Goal: Transaction & Acquisition: Download file/media

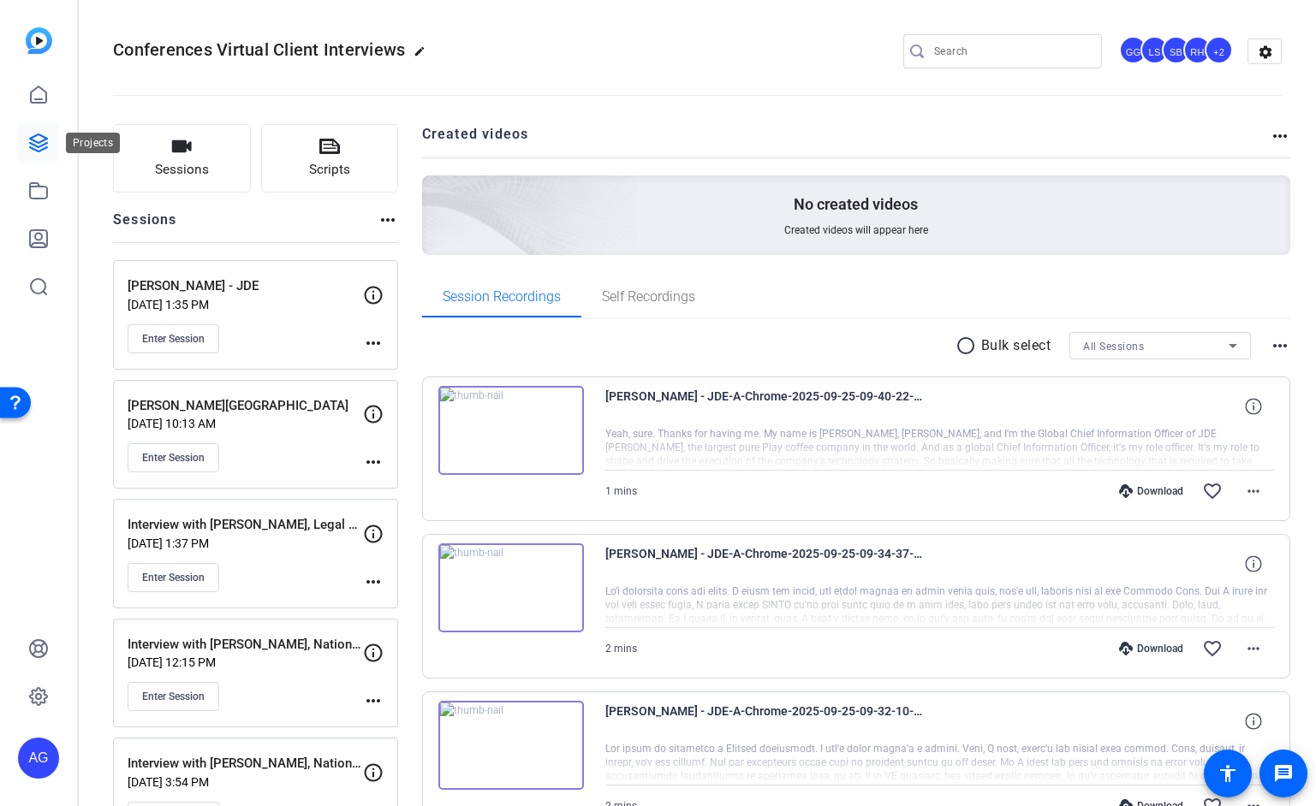
click at [46, 144] on icon at bounding box center [38, 142] width 17 height 17
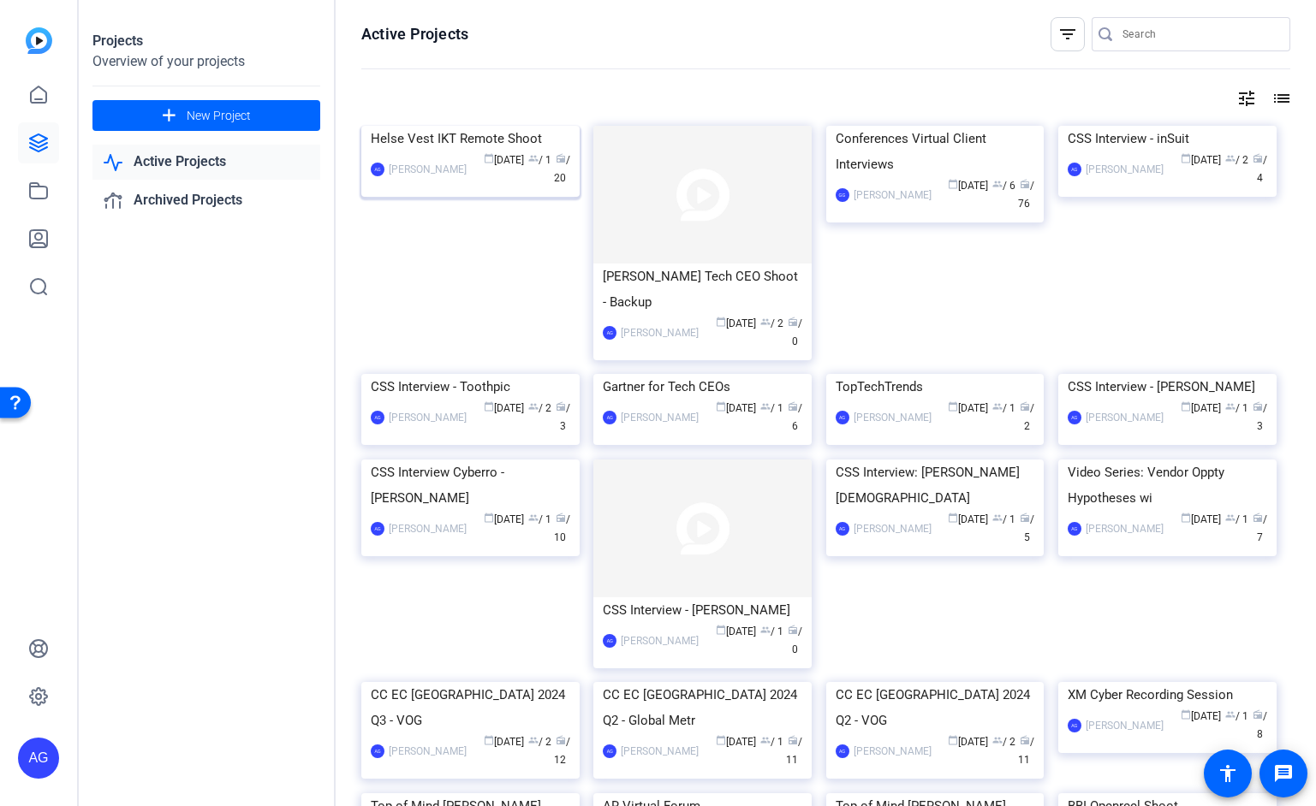
click at [463, 126] on img at bounding box center [470, 126] width 218 height 0
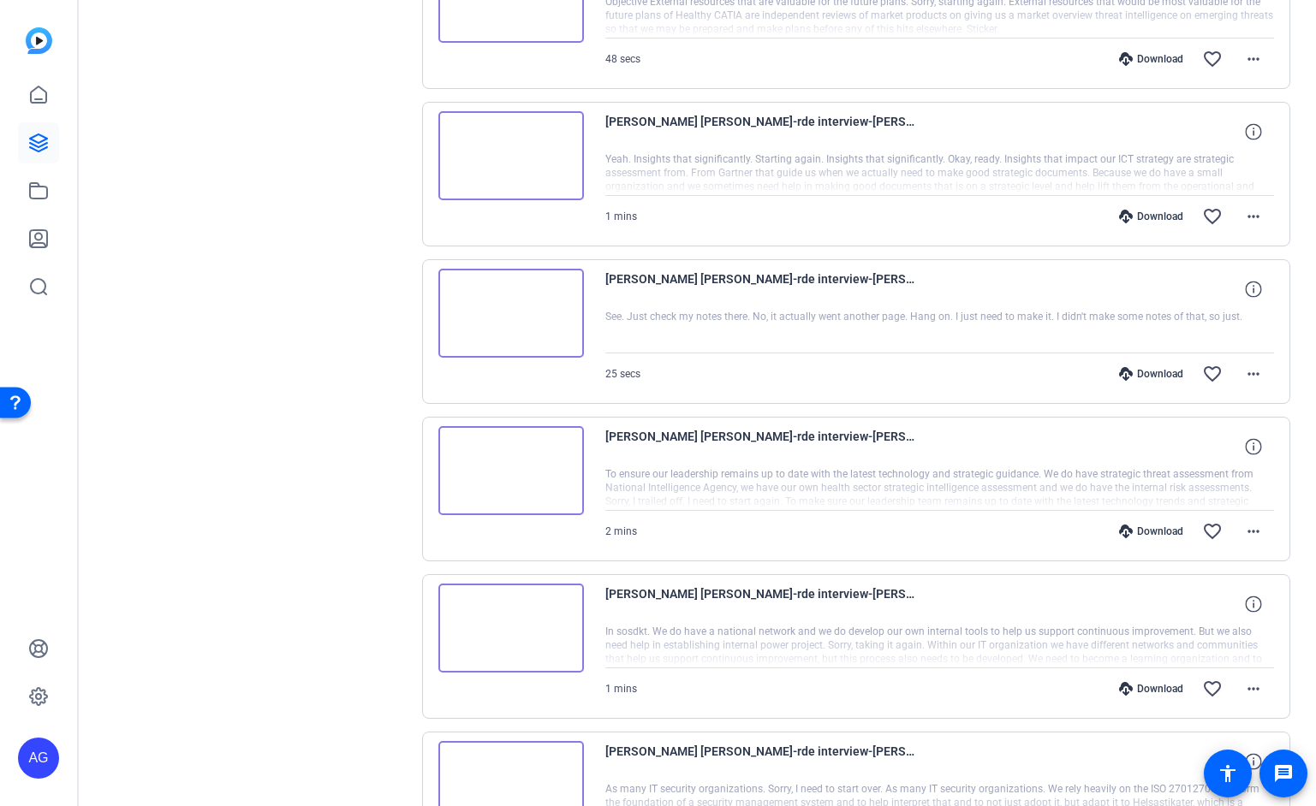
scroll to position [1240, 0]
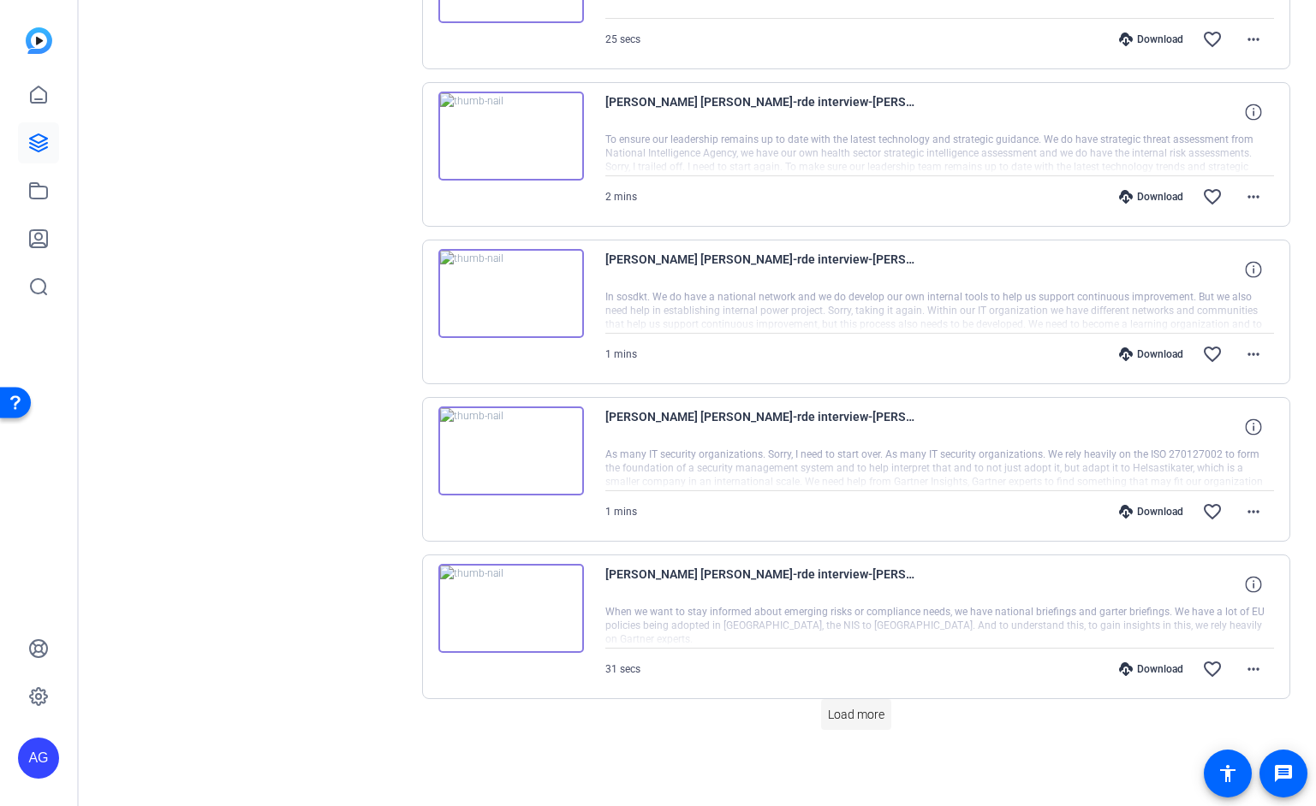
click at [828, 715] on span "Load more" at bounding box center [856, 715] width 57 height 18
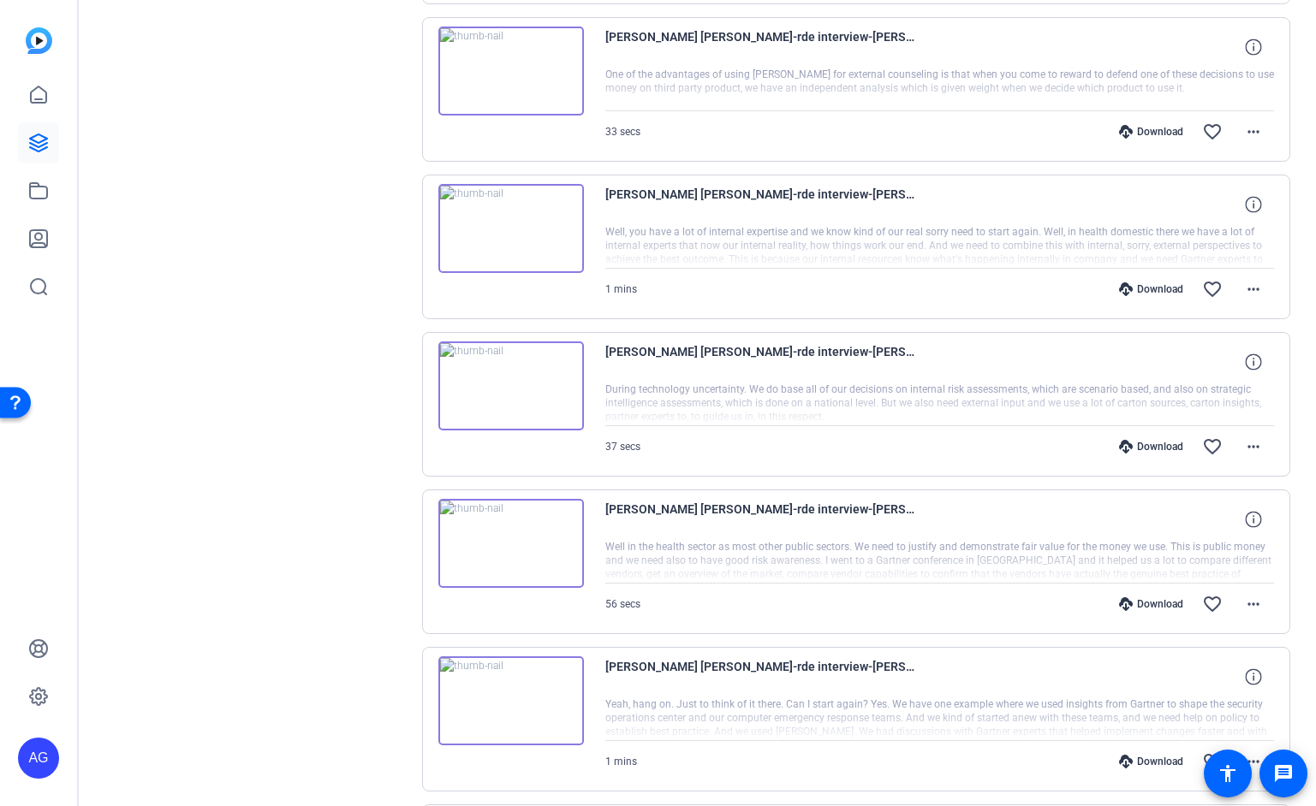
scroll to position [2784, 0]
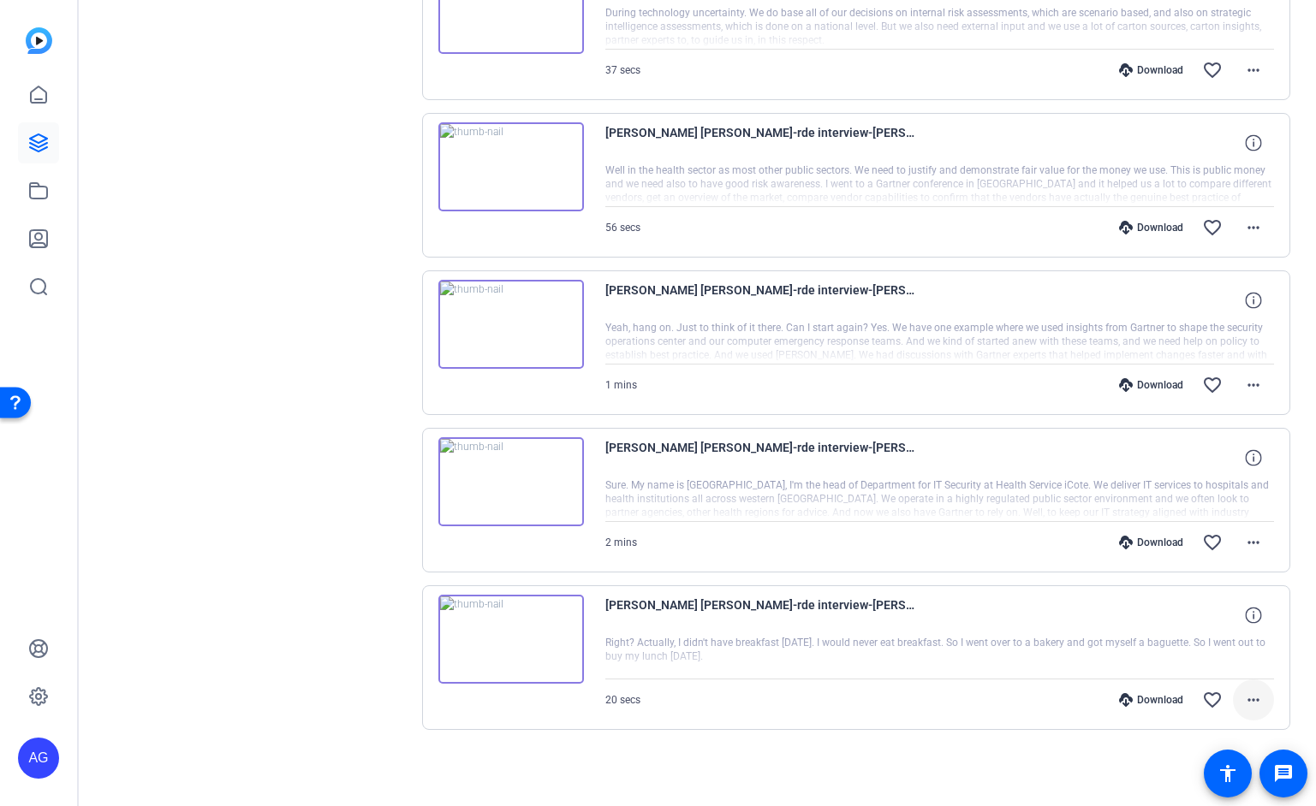
click at [1262, 704] on mat-icon "more_horiz" at bounding box center [1253, 700] width 21 height 21
click at [936, 545] on div at bounding box center [658, 403] width 1316 height 806
click at [1263, 545] on mat-icon "more_horiz" at bounding box center [1253, 543] width 21 height 21
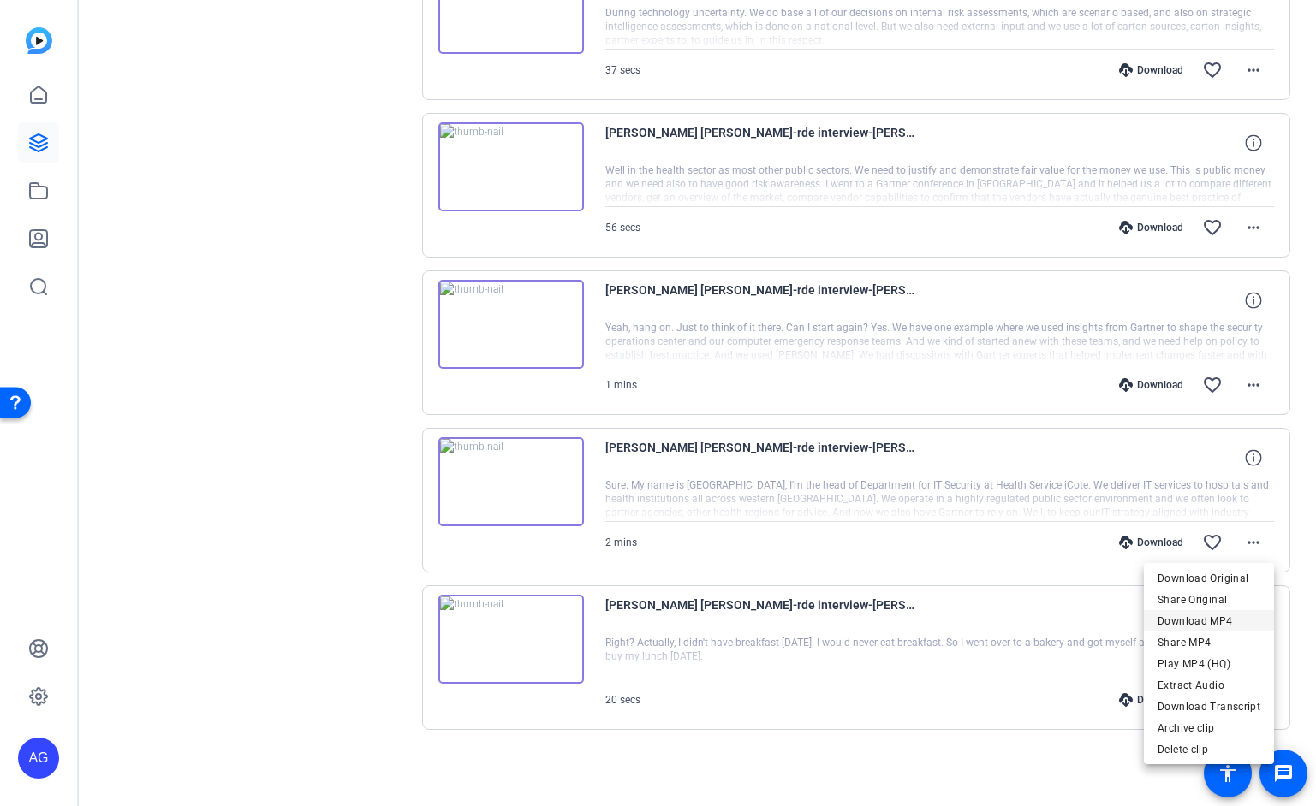
click at [1228, 622] on span "Download MP4" at bounding box center [1209, 621] width 103 height 21
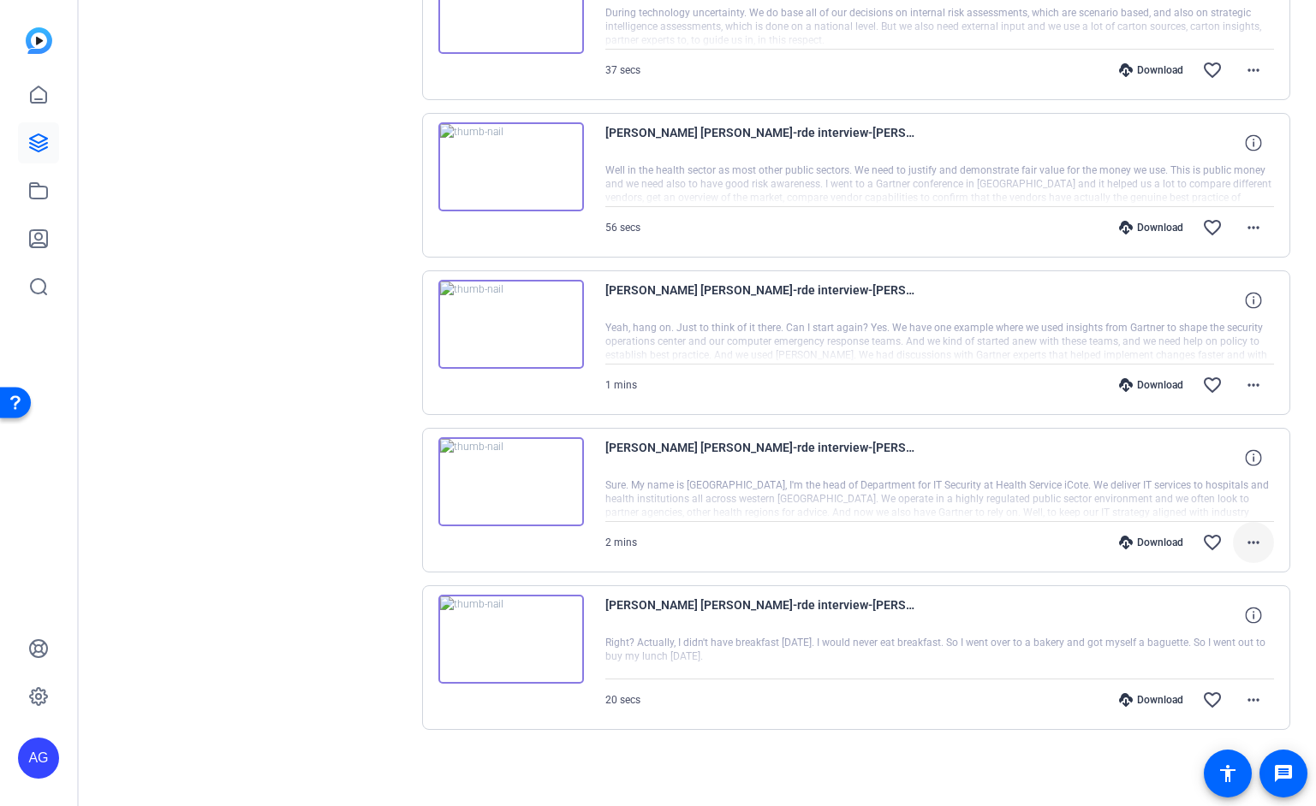
click at [1245, 548] on mat-icon "more_horiz" at bounding box center [1253, 543] width 21 height 21
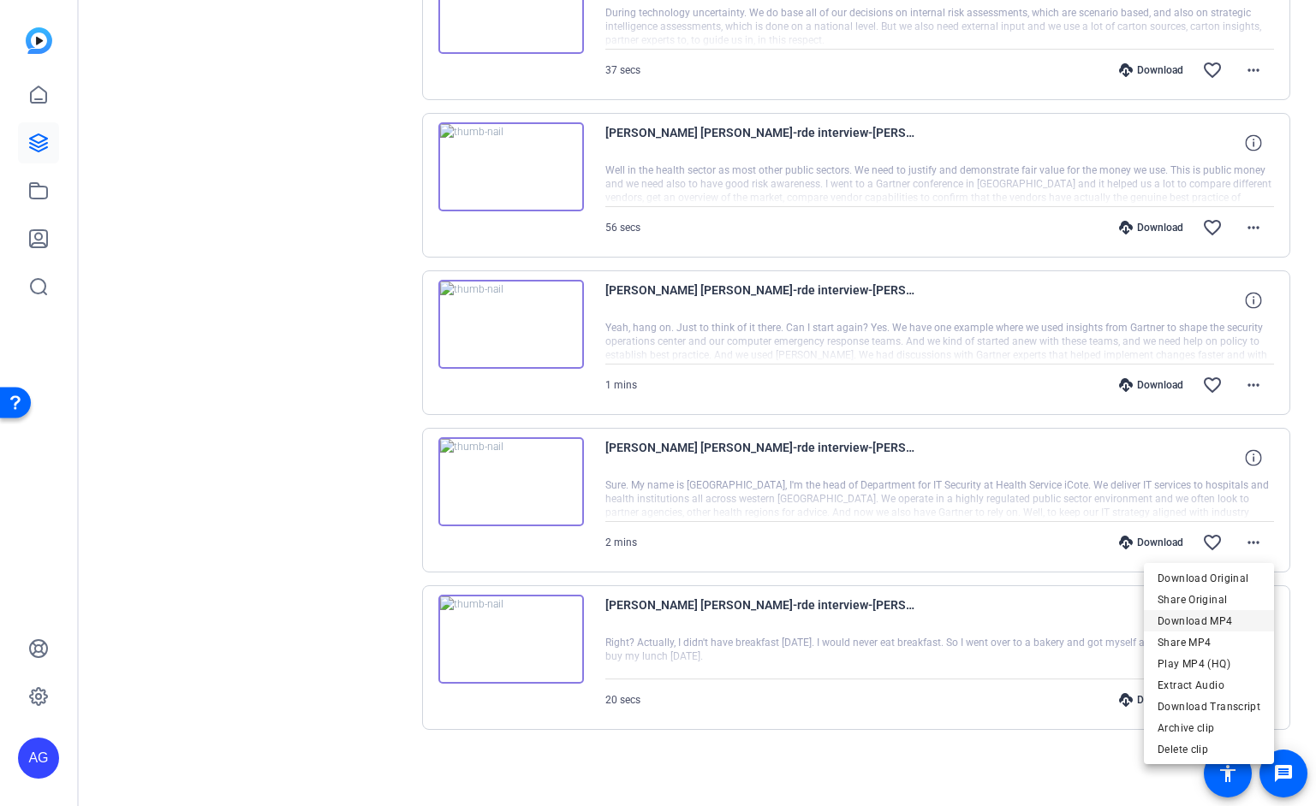
click at [1223, 620] on span "Download MP4" at bounding box center [1209, 621] width 103 height 21
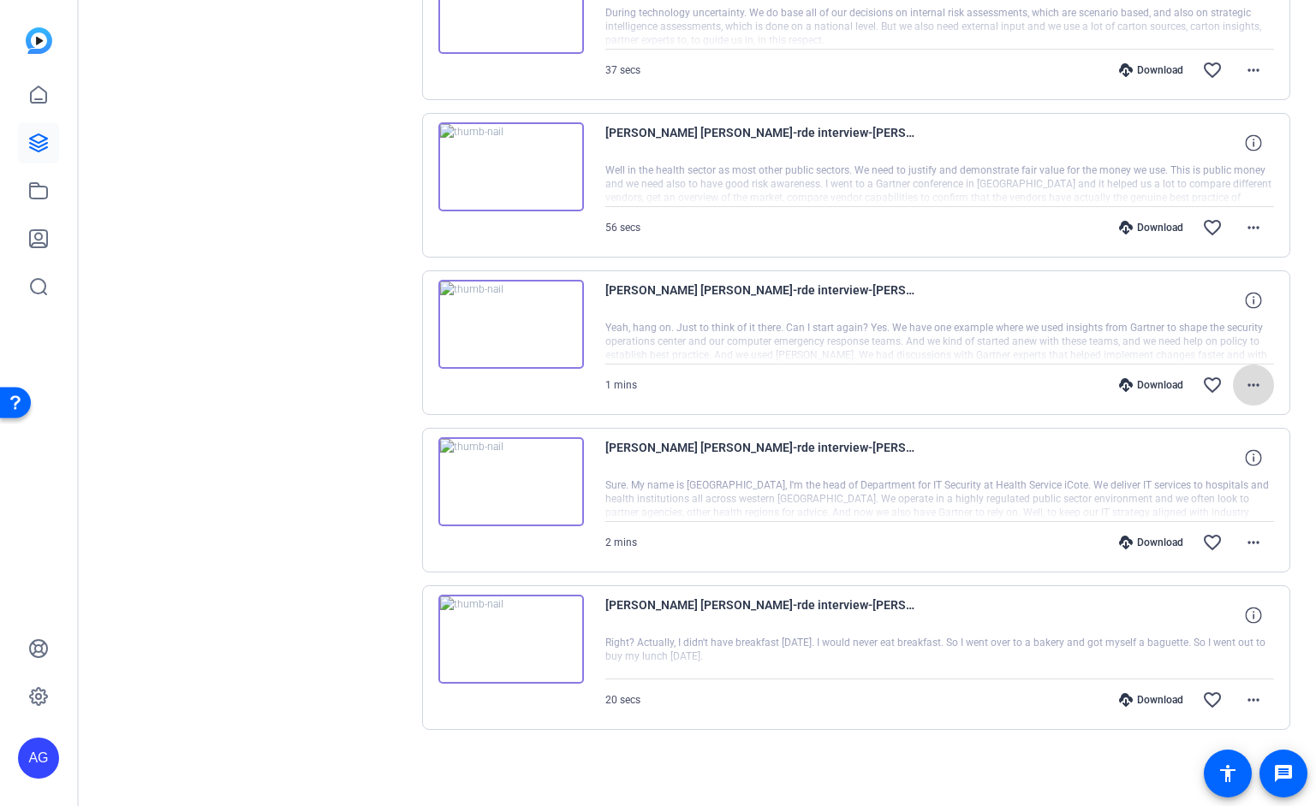
click at [1262, 382] on mat-icon "more_horiz" at bounding box center [1253, 385] width 21 height 21
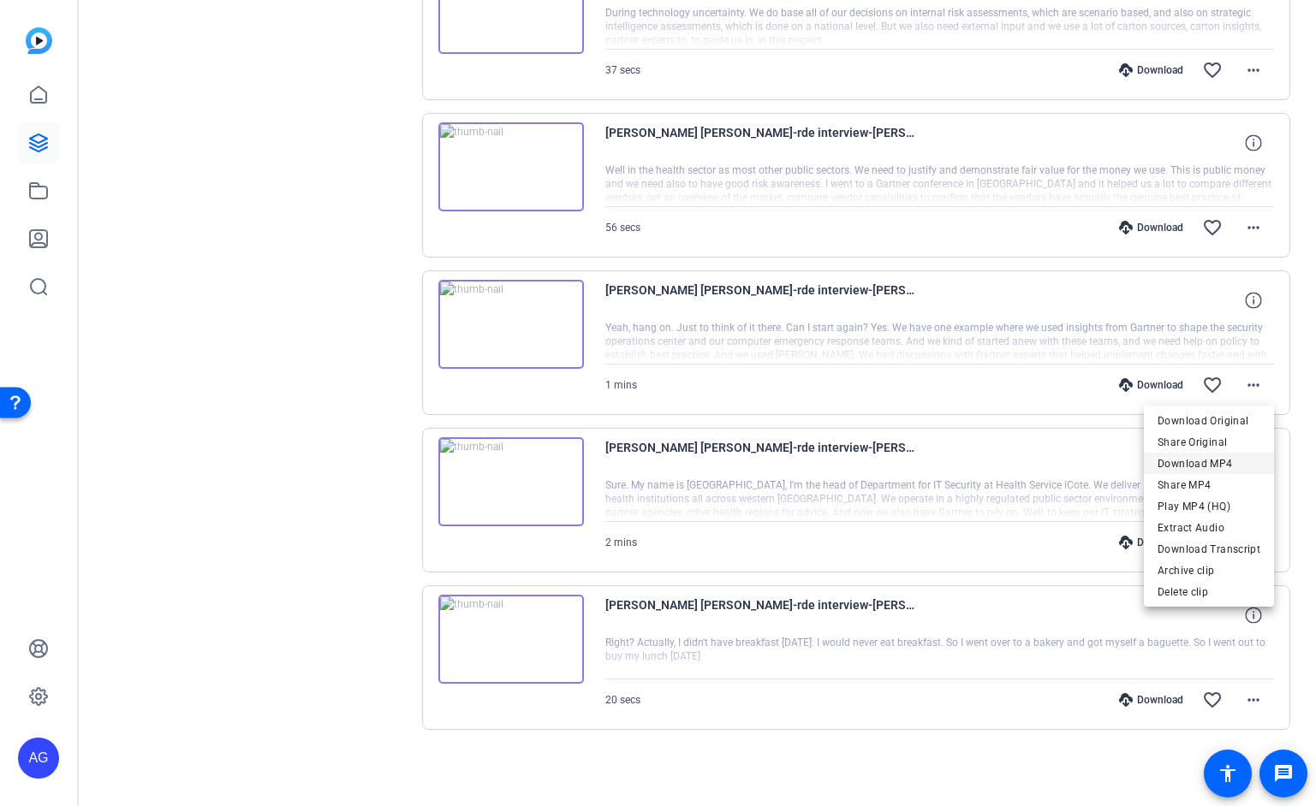
click at [1219, 462] on span "Download MP4" at bounding box center [1209, 464] width 103 height 21
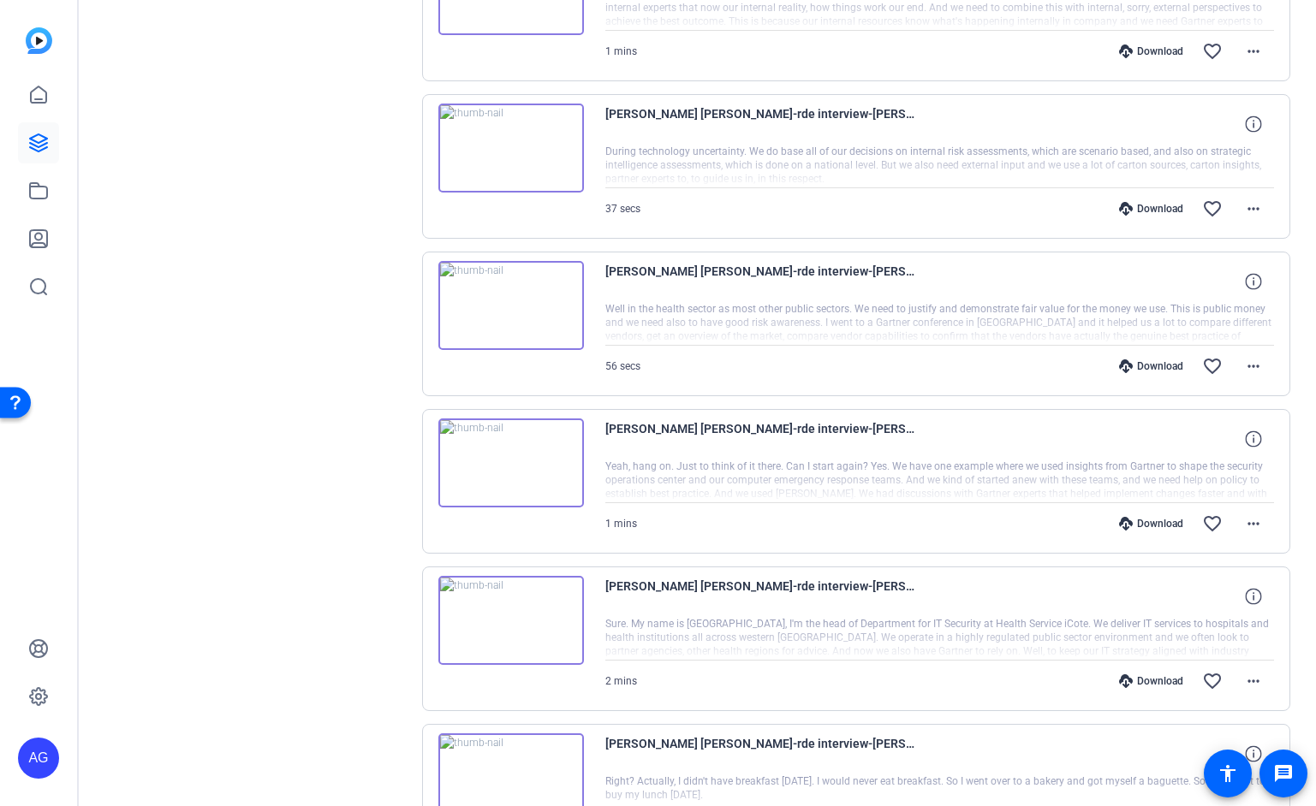
scroll to position [2598, 0]
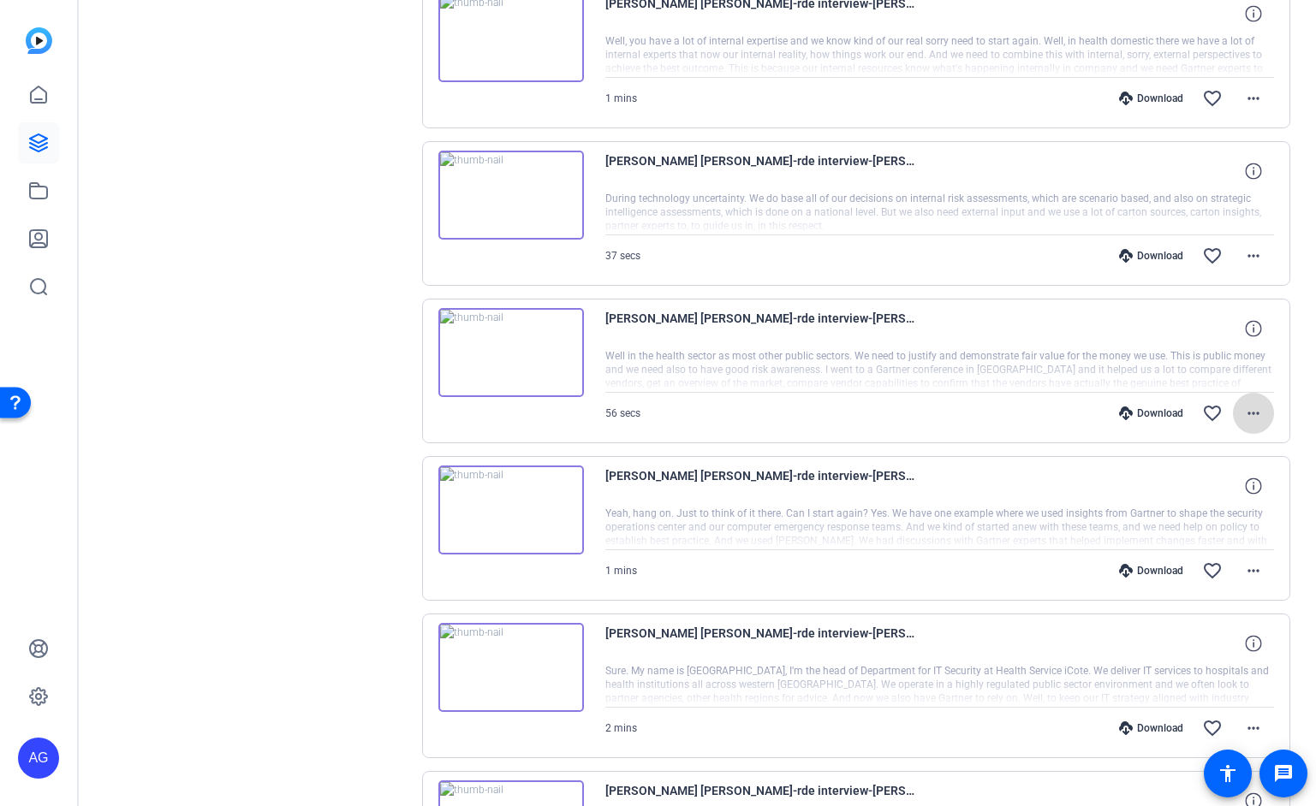
click at [1235, 401] on span at bounding box center [1253, 413] width 41 height 41
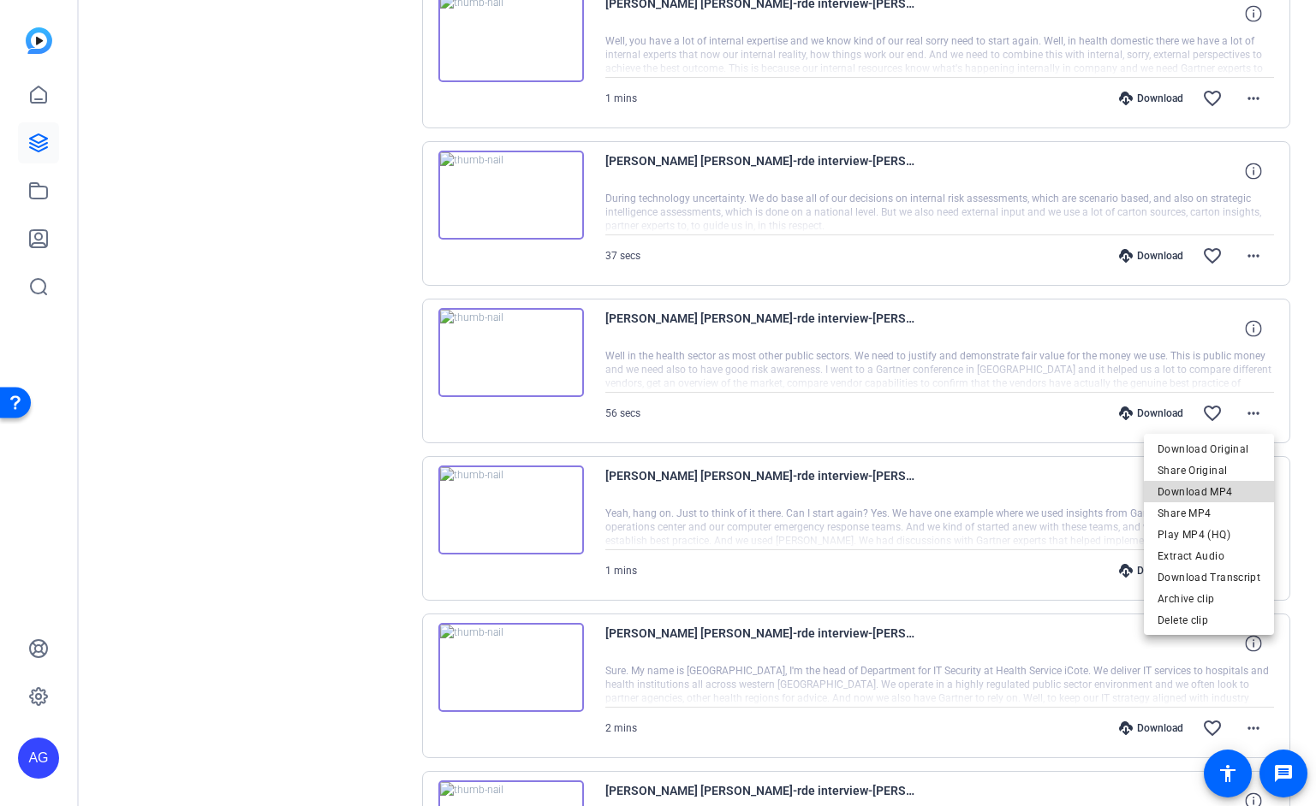
click at [1234, 497] on span "Download MP4" at bounding box center [1209, 492] width 103 height 21
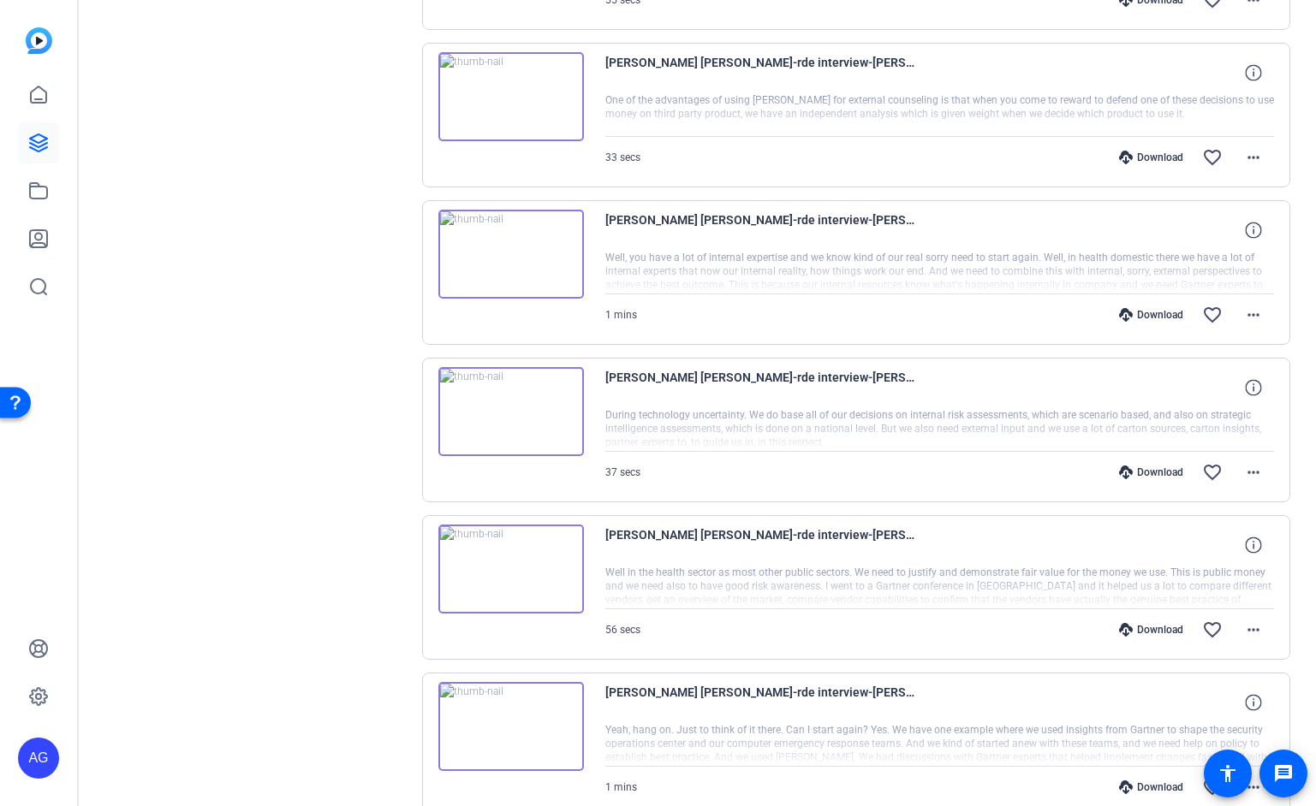
scroll to position [2374, 0]
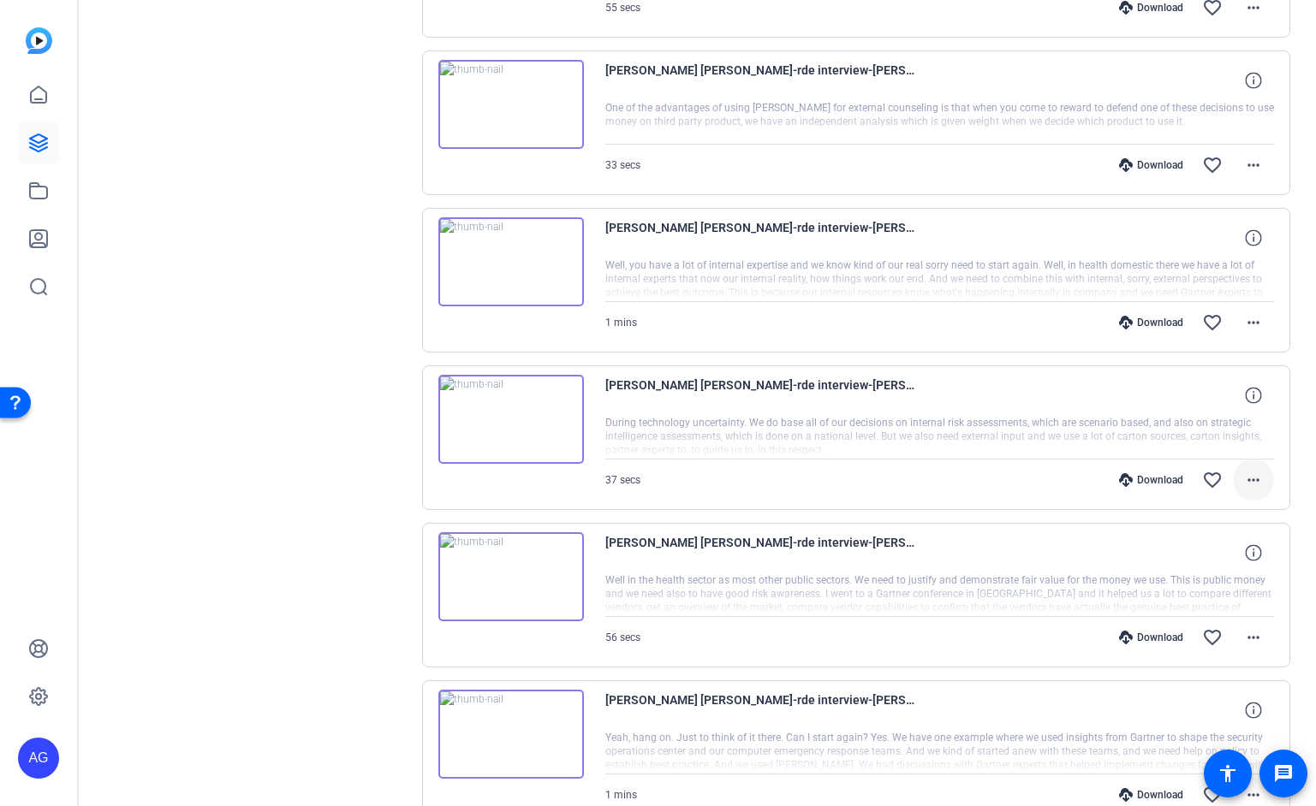
click at [1240, 483] on span at bounding box center [1253, 480] width 41 height 41
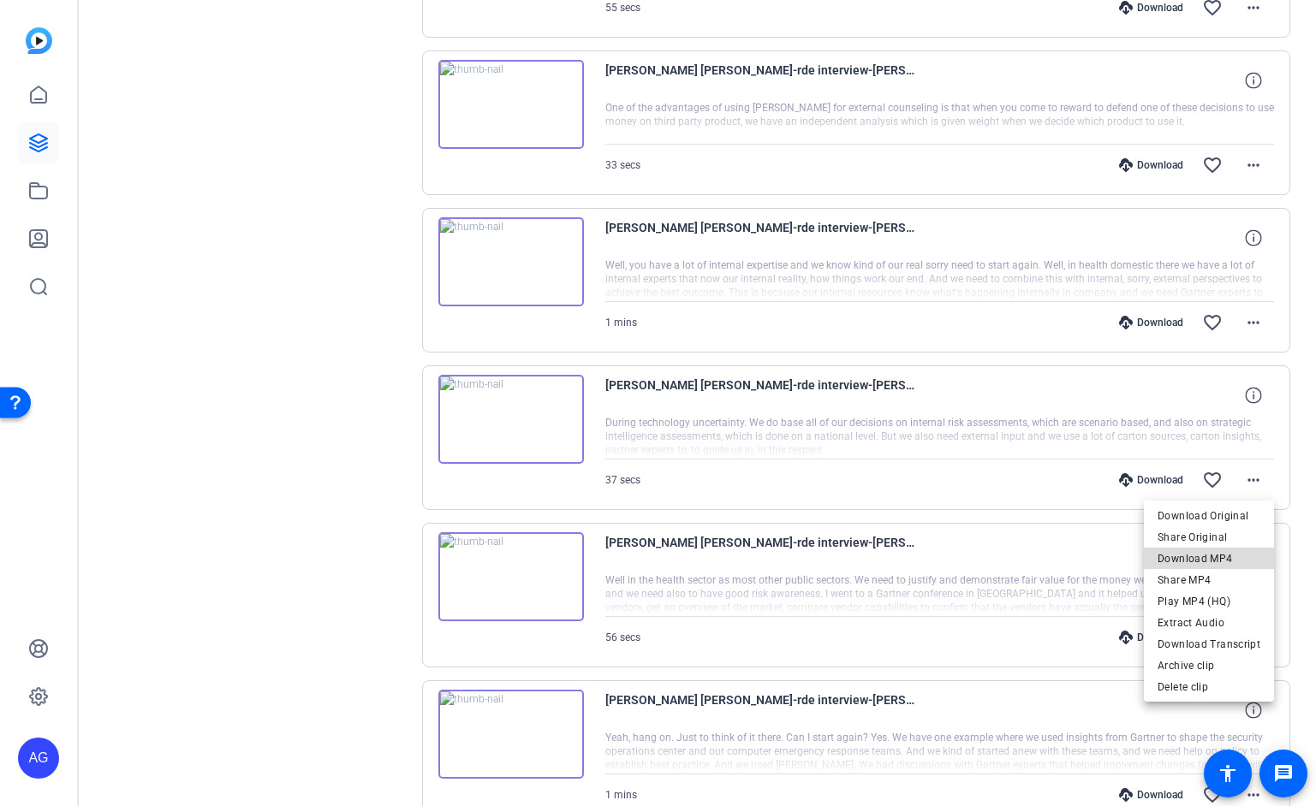
click at [1234, 552] on span "Download MP4" at bounding box center [1209, 559] width 103 height 21
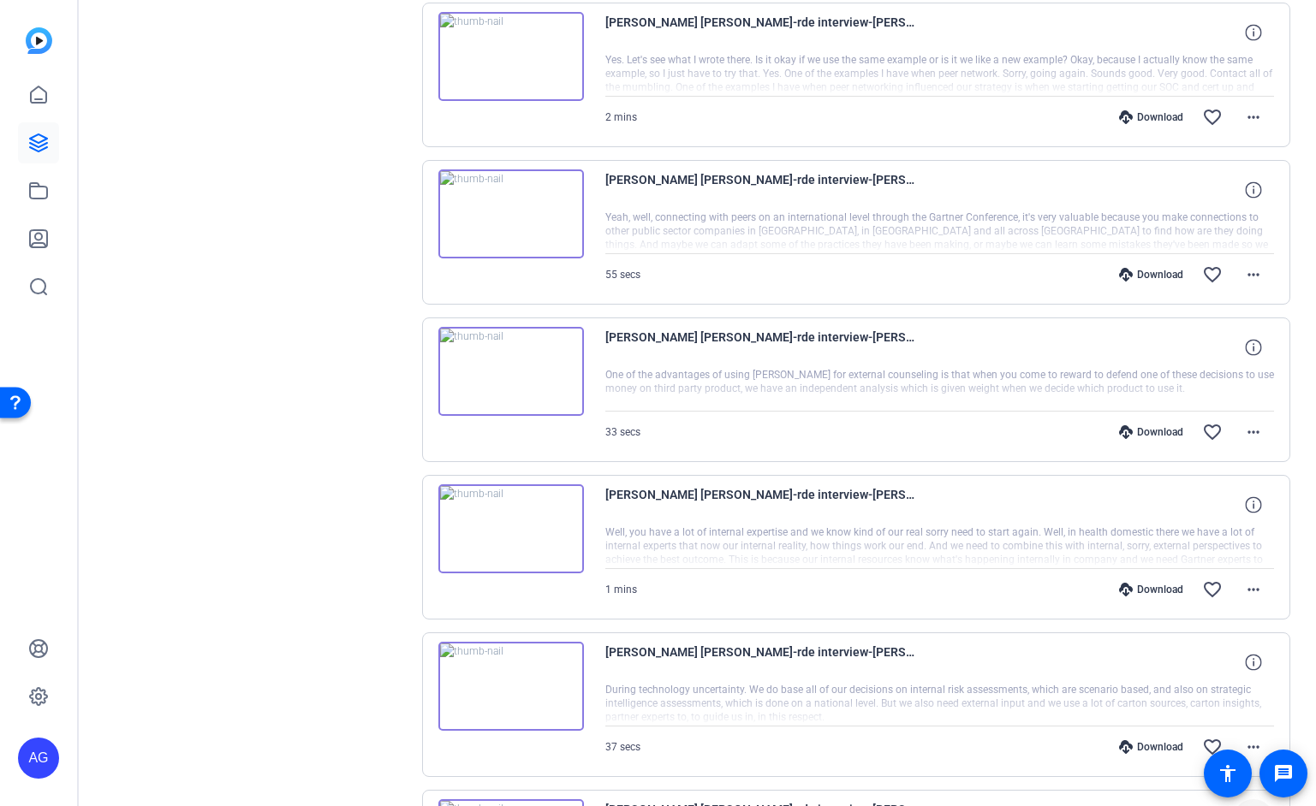
scroll to position [2084, 0]
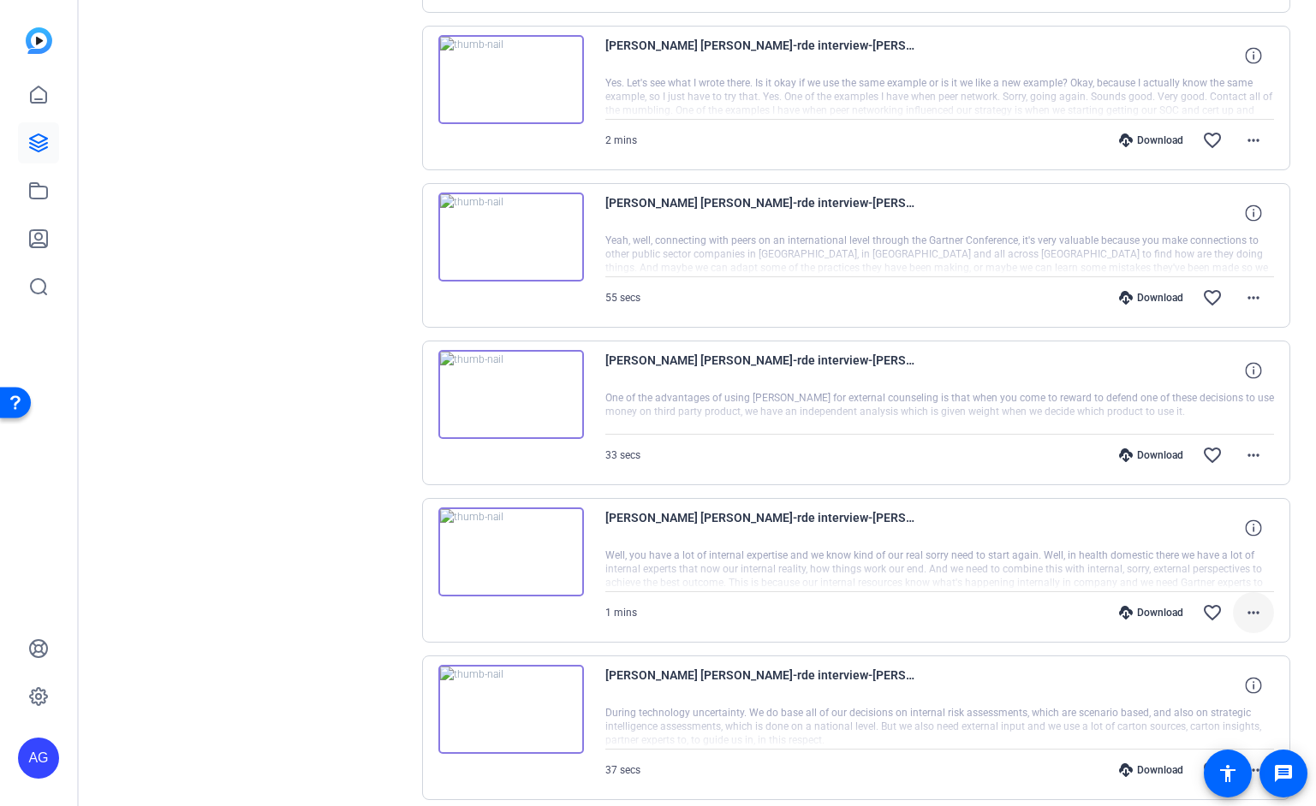
click at [1263, 611] on mat-icon "more_horiz" at bounding box center [1253, 613] width 21 height 21
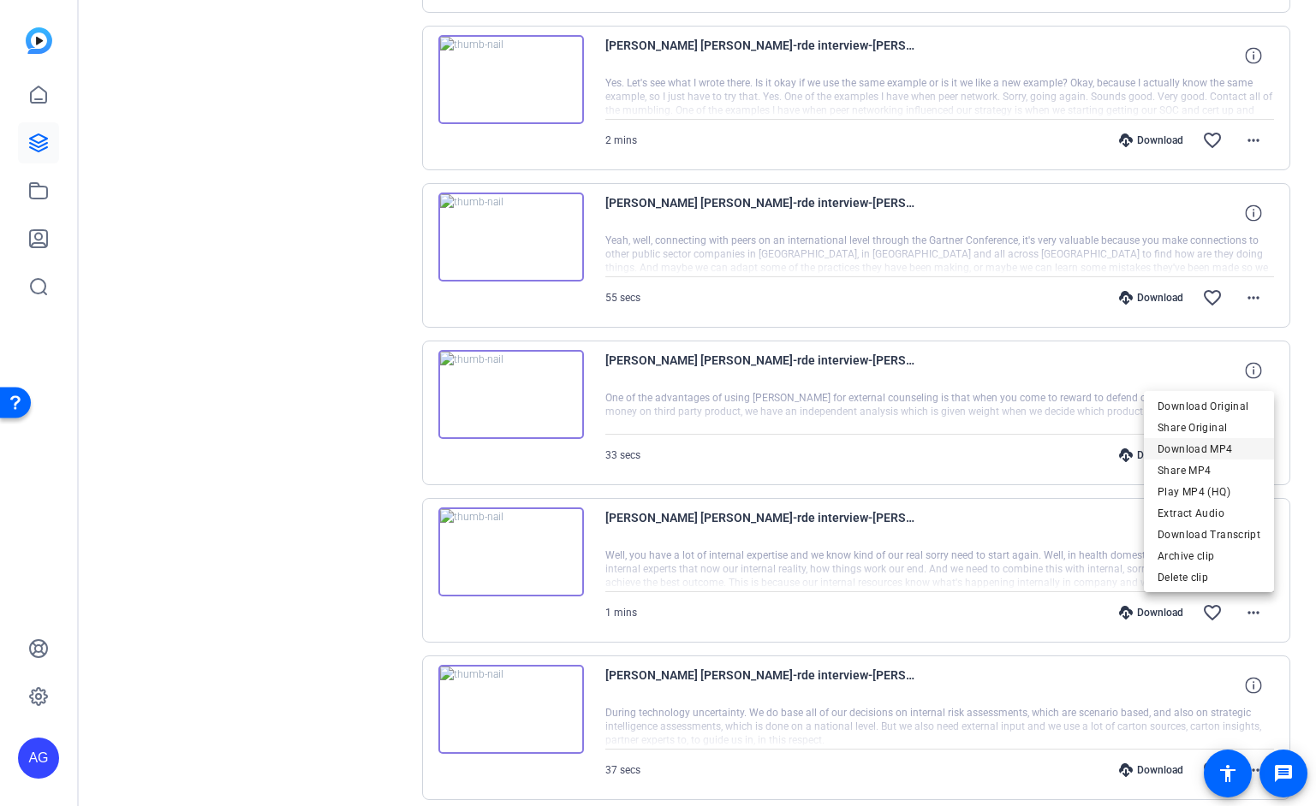
click at [1214, 453] on span "Download MP4" at bounding box center [1209, 449] width 103 height 21
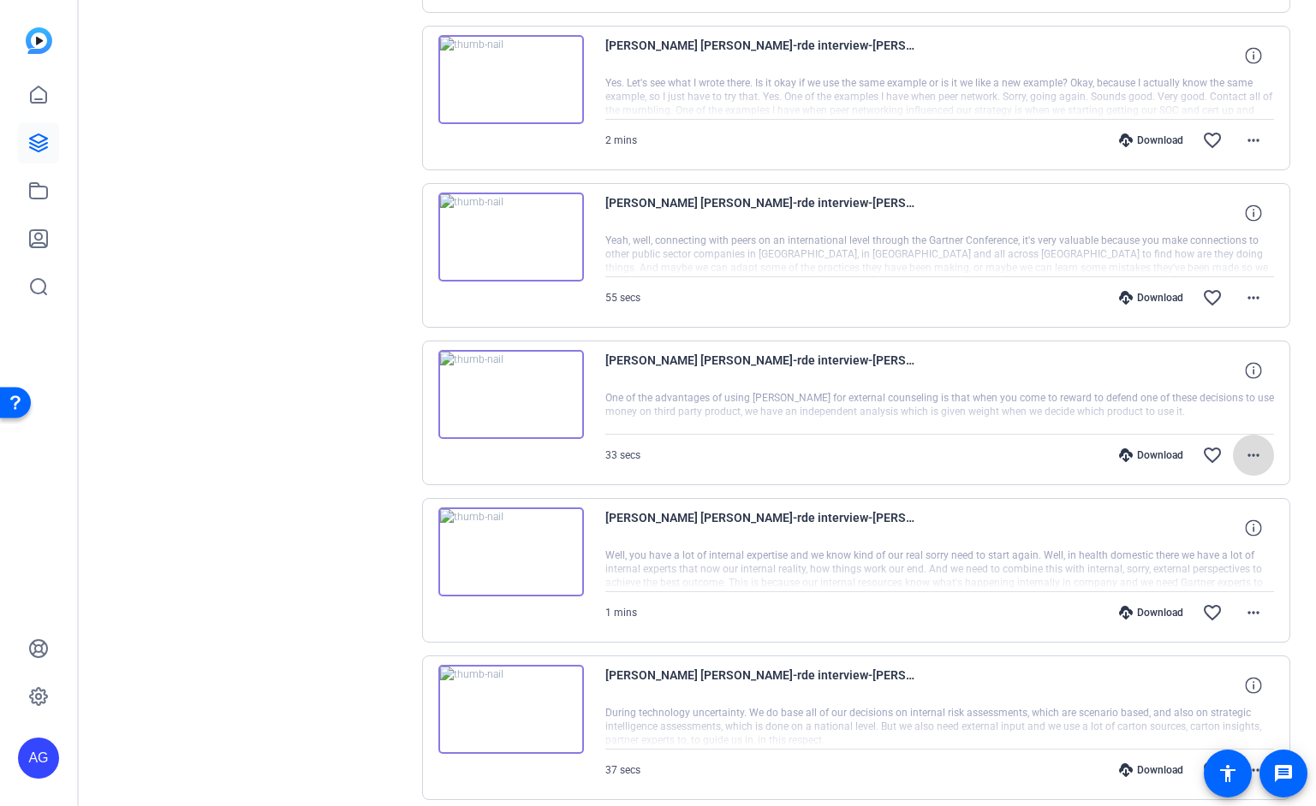
click at [1257, 458] on mat-icon "more_horiz" at bounding box center [1253, 455] width 21 height 21
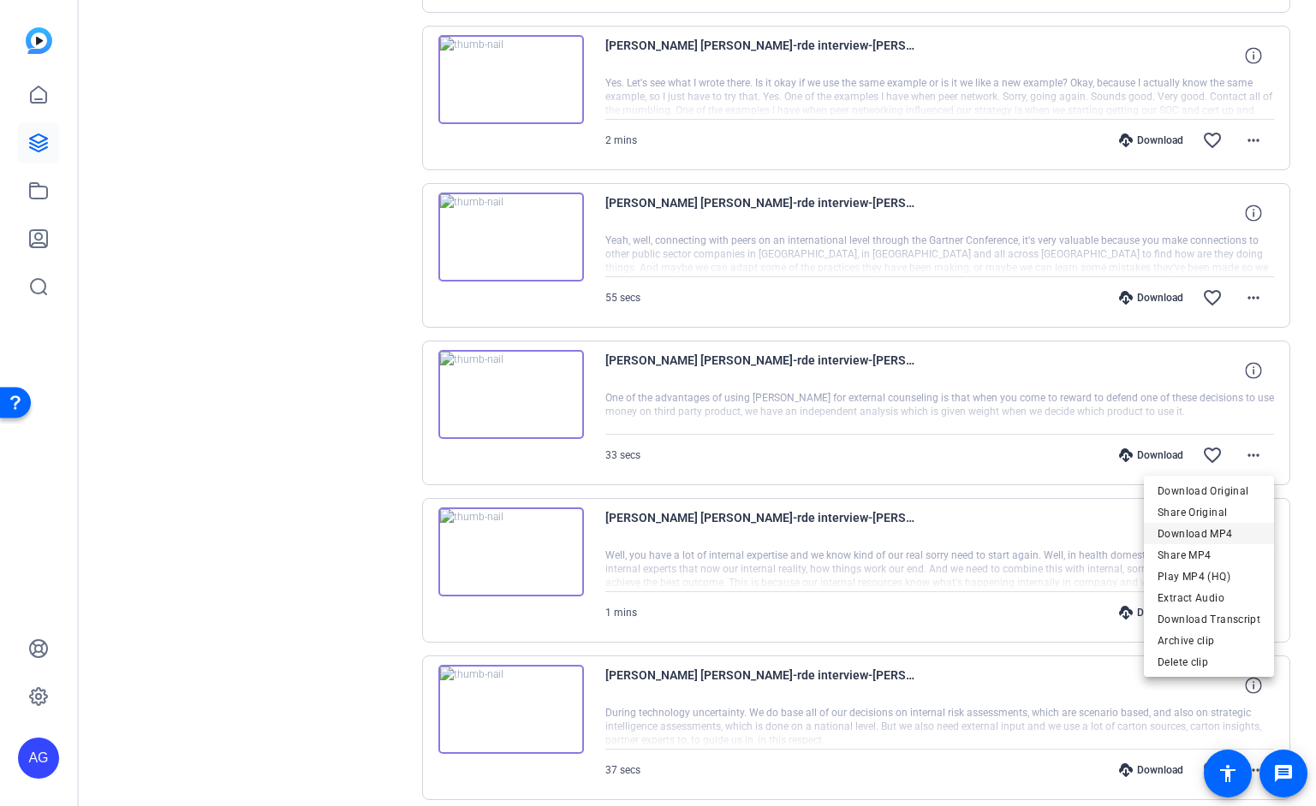
click at [1228, 531] on span "Download MP4" at bounding box center [1209, 534] width 103 height 21
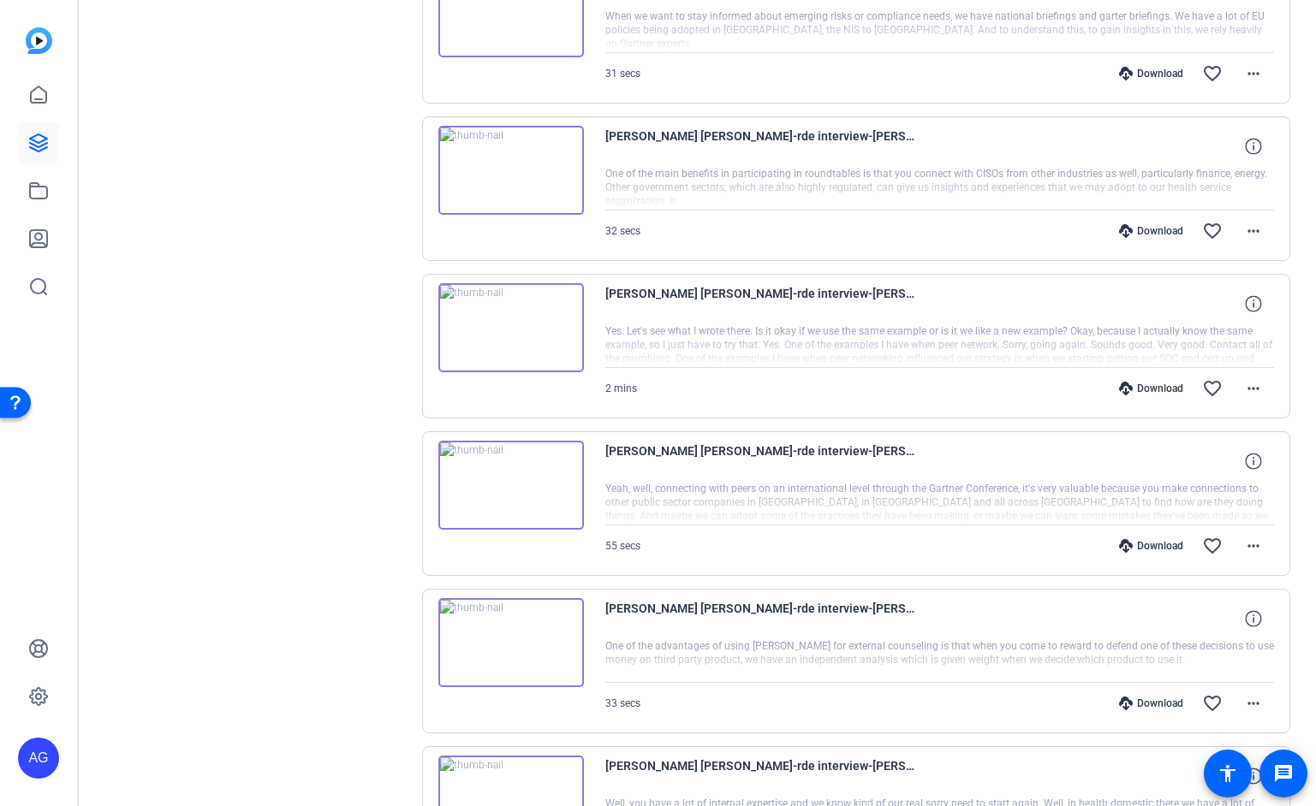
scroll to position [1824, 0]
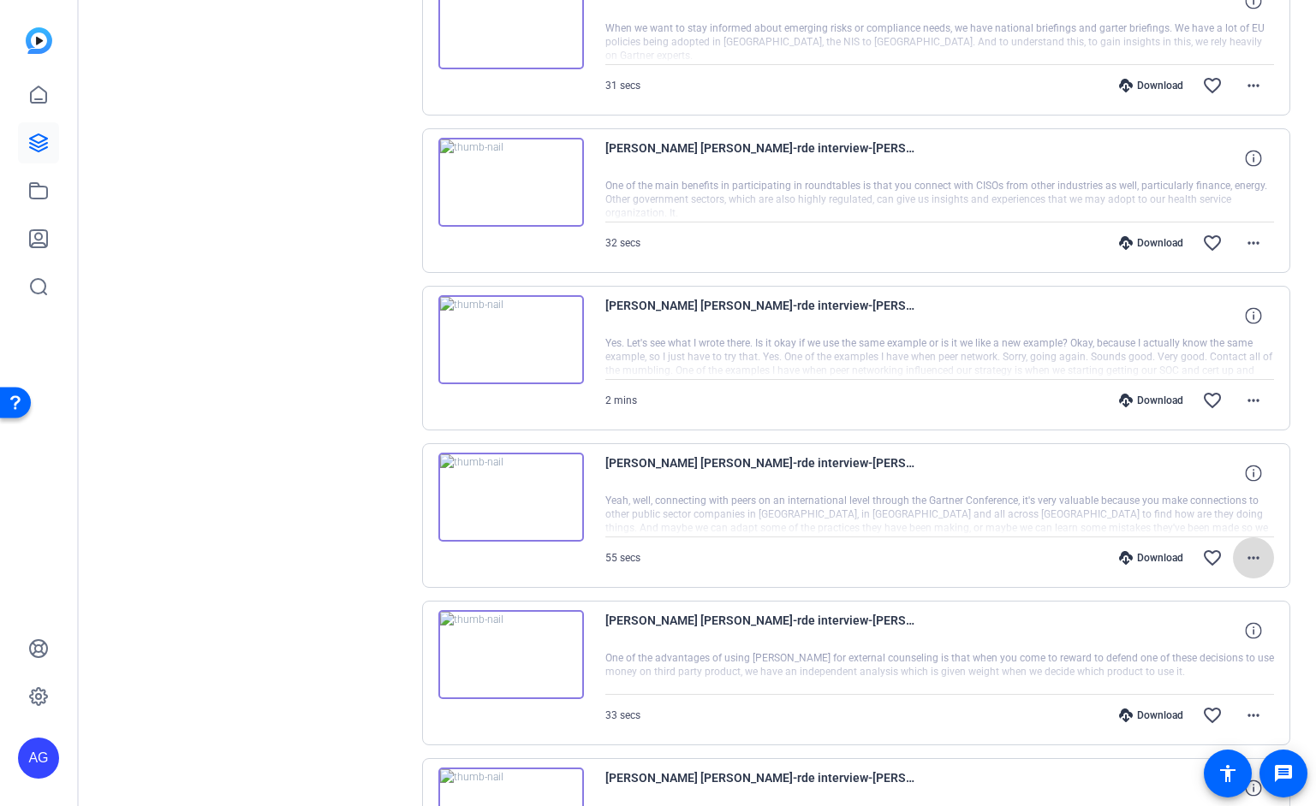
click at [1258, 561] on mat-icon "more_horiz" at bounding box center [1253, 558] width 21 height 21
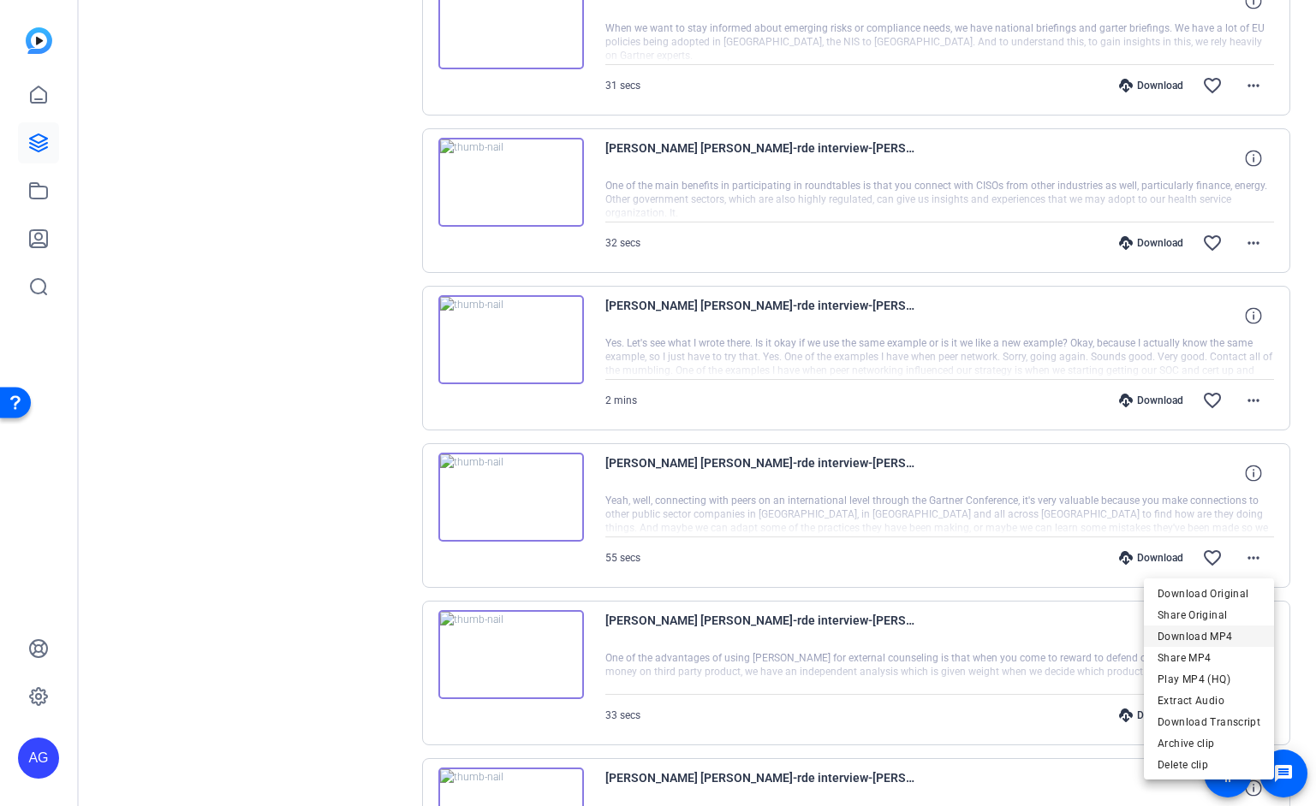
click at [1228, 633] on span "Download MP4" at bounding box center [1209, 637] width 103 height 21
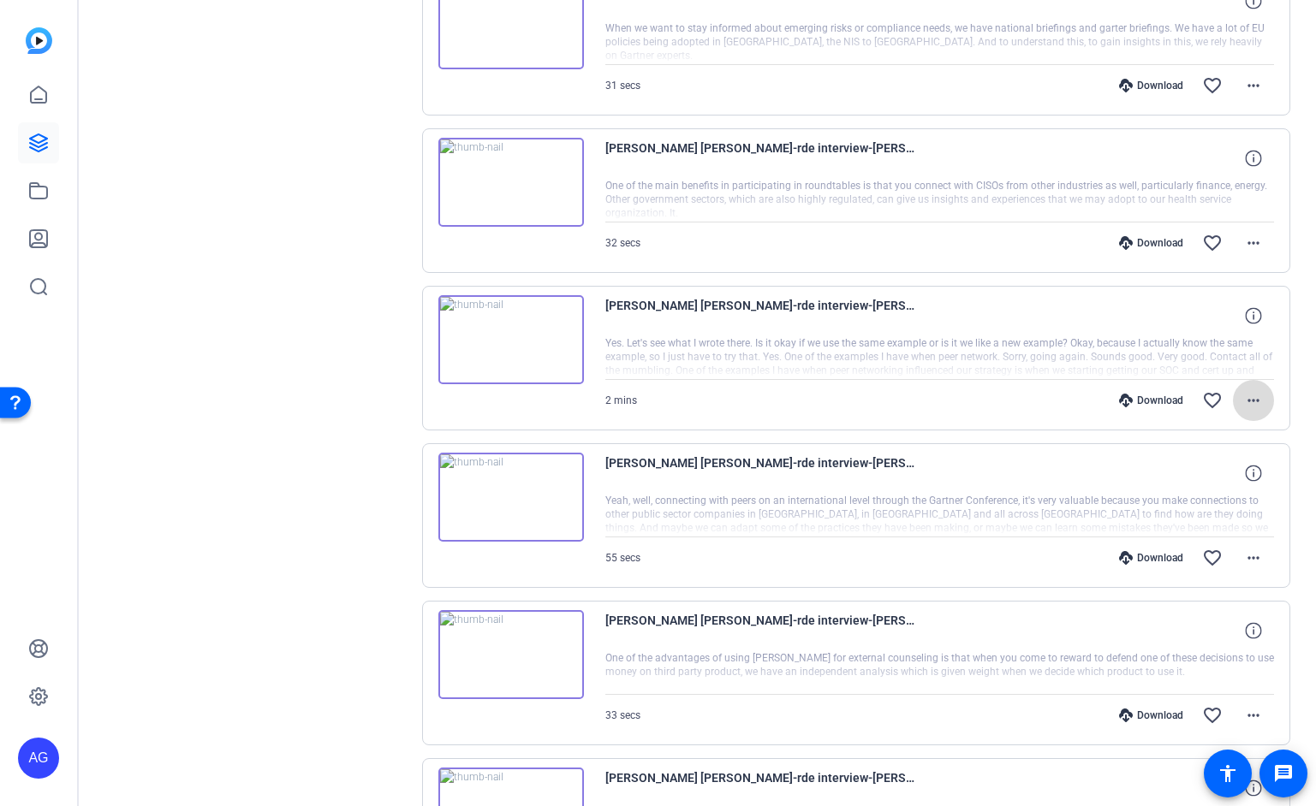
click at [1253, 396] on mat-icon "more_horiz" at bounding box center [1253, 400] width 21 height 21
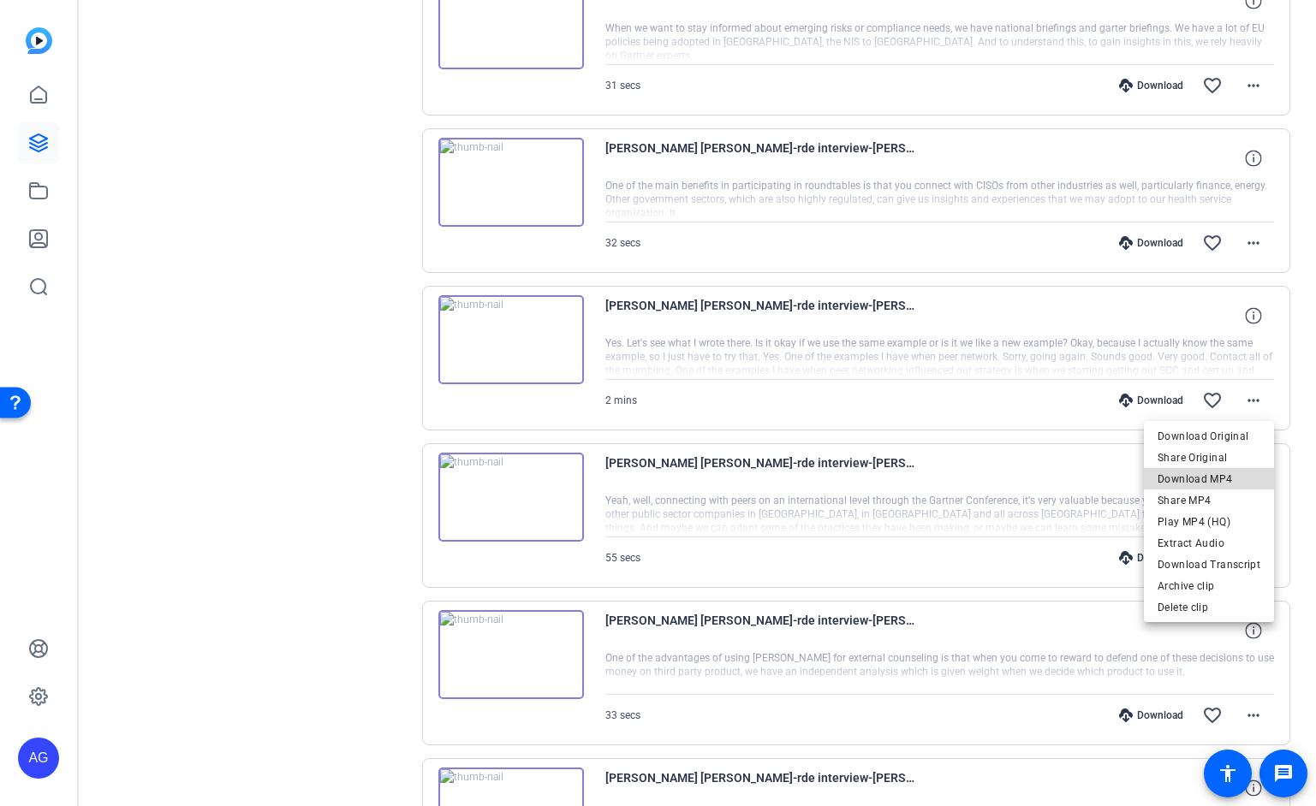
click at [1236, 485] on span "Download MP4" at bounding box center [1209, 479] width 103 height 21
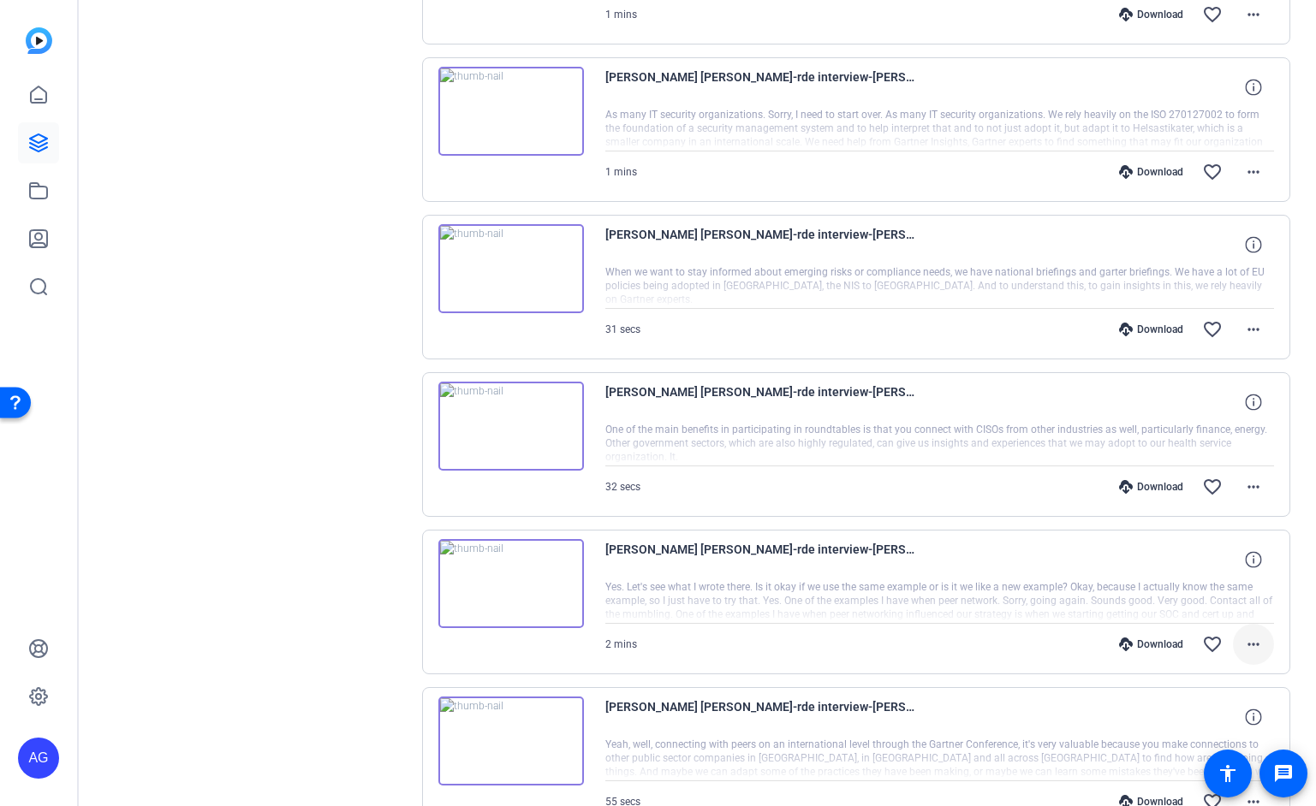
scroll to position [1568, 0]
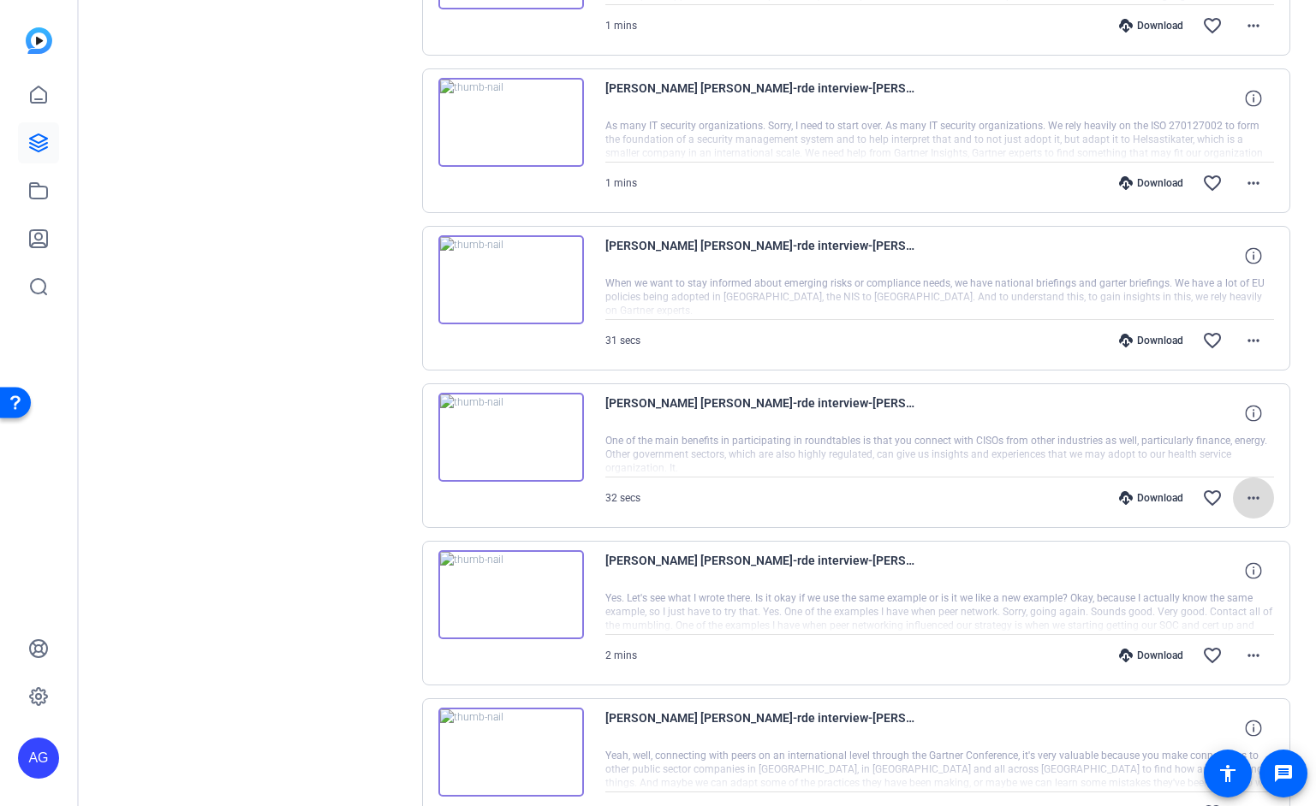
click at [1254, 497] on mat-icon "more_horiz" at bounding box center [1253, 498] width 21 height 21
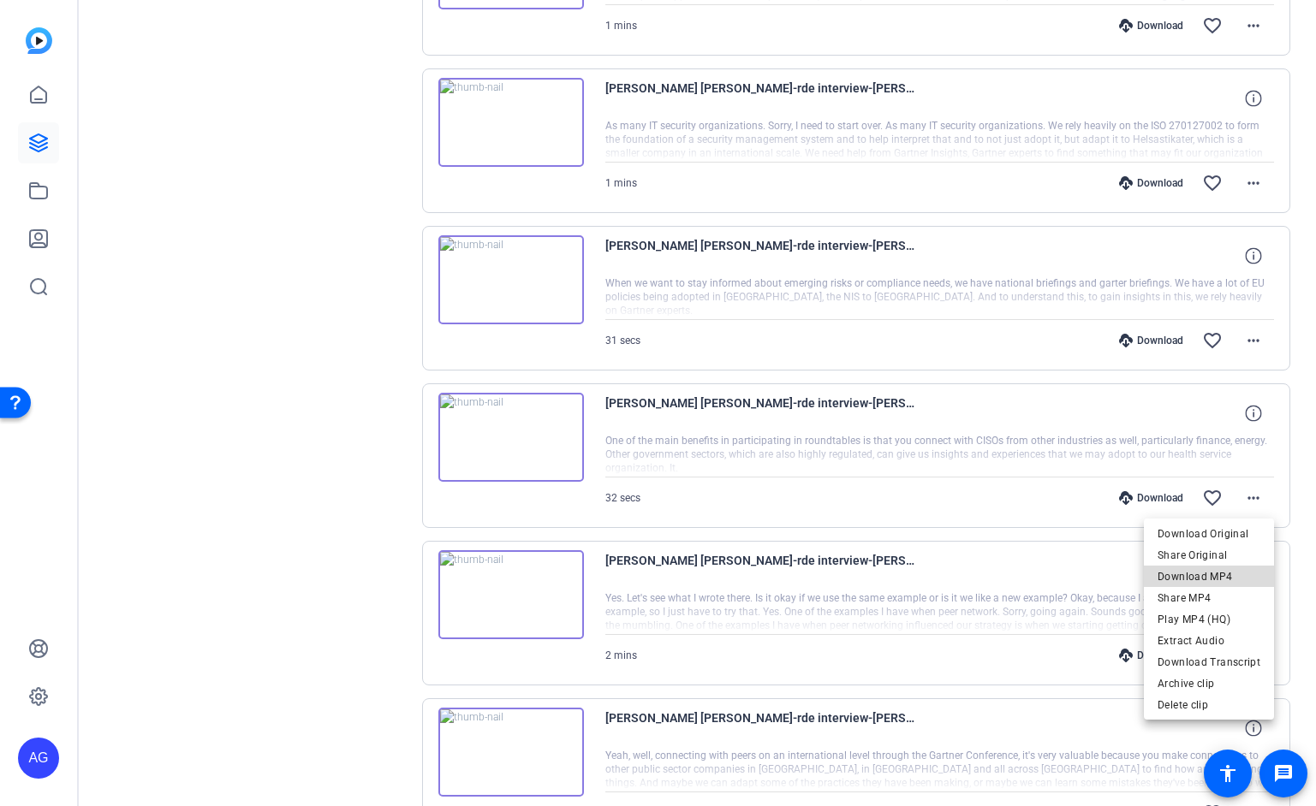
click at [1228, 578] on span "Download MP4" at bounding box center [1209, 577] width 103 height 21
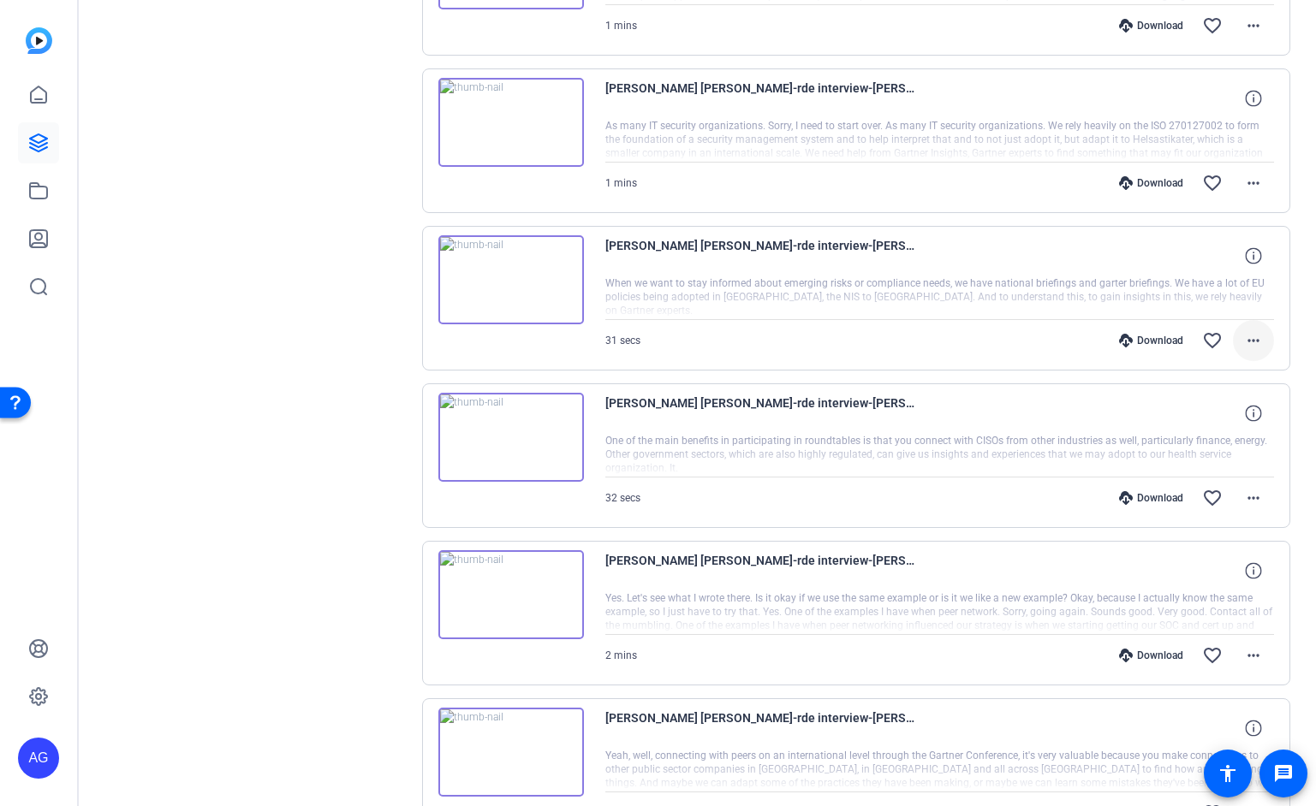
click at [1262, 341] on mat-icon "more_horiz" at bounding box center [1253, 340] width 21 height 21
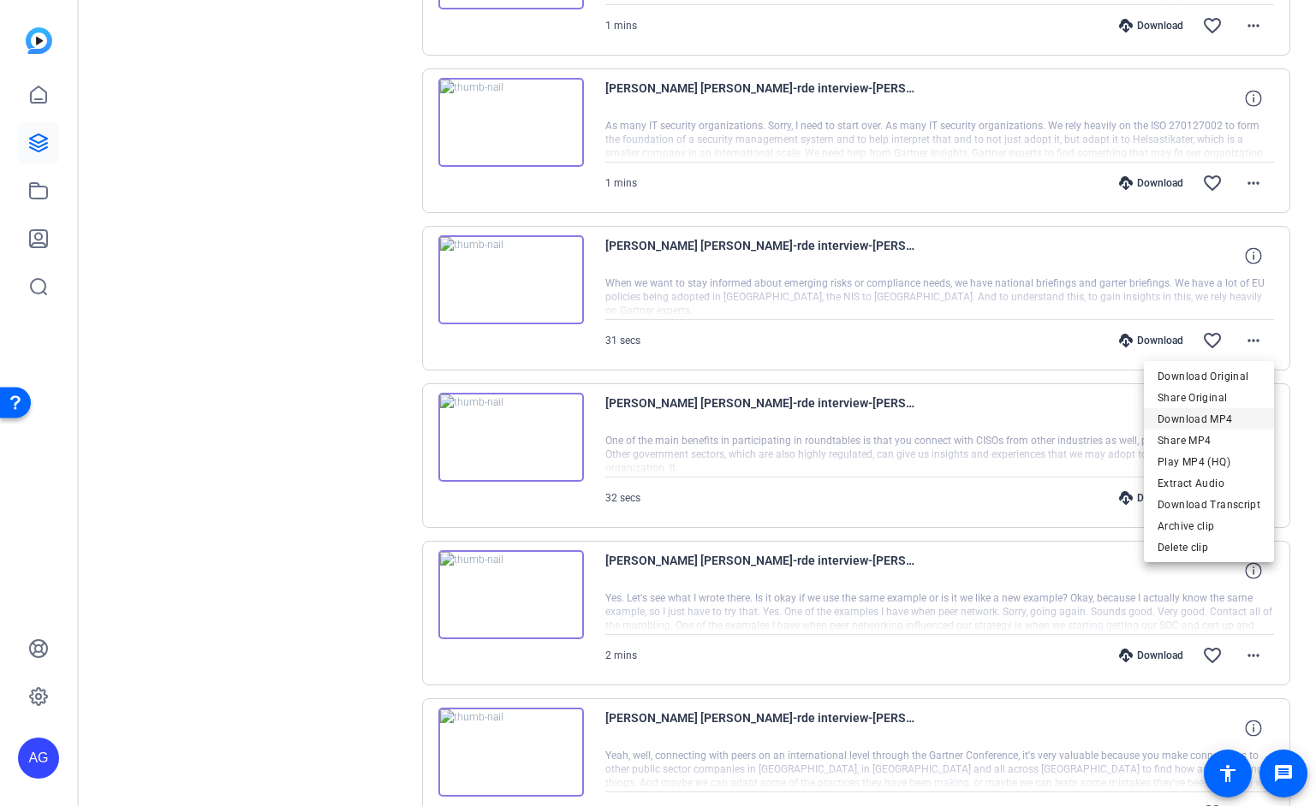
click at [1222, 412] on span "Download MP4" at bounding box center [1209, 419] width 103 height 21
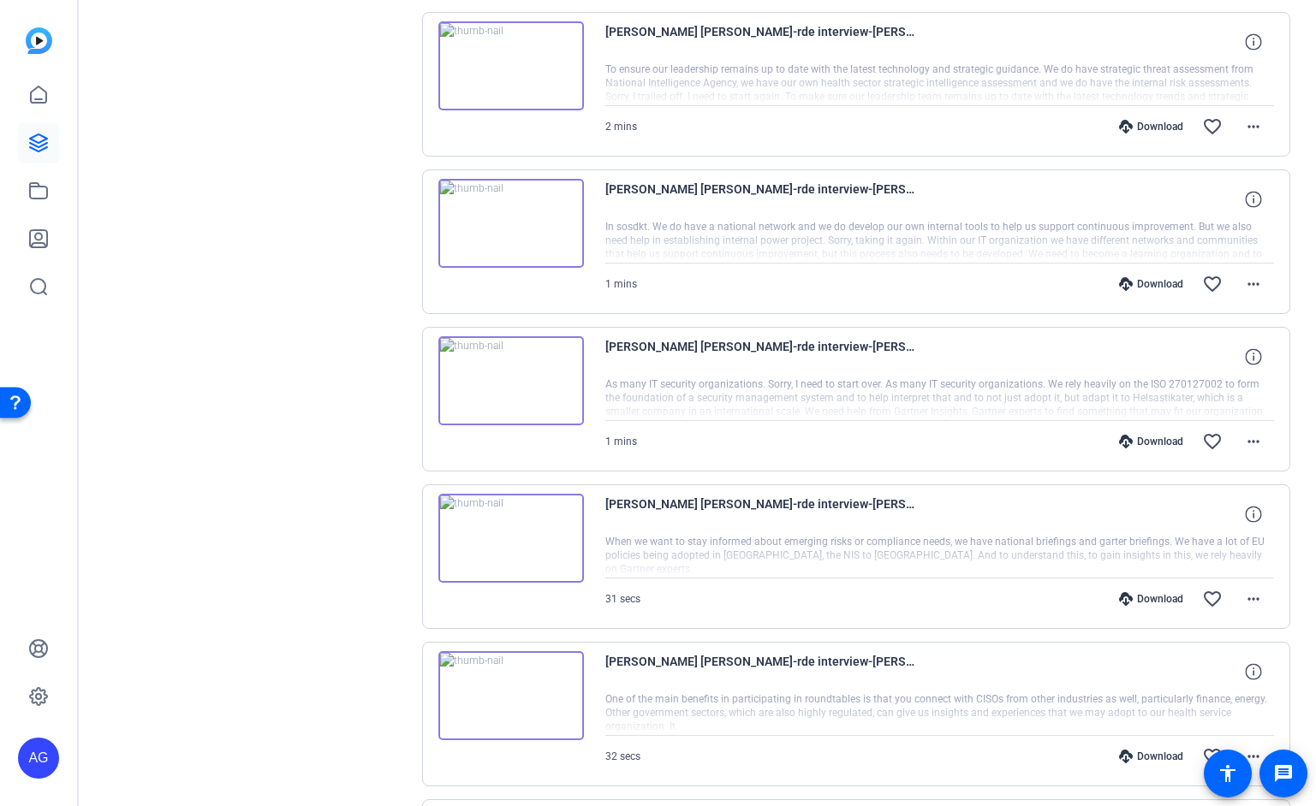
scroll to position [1303, 0]
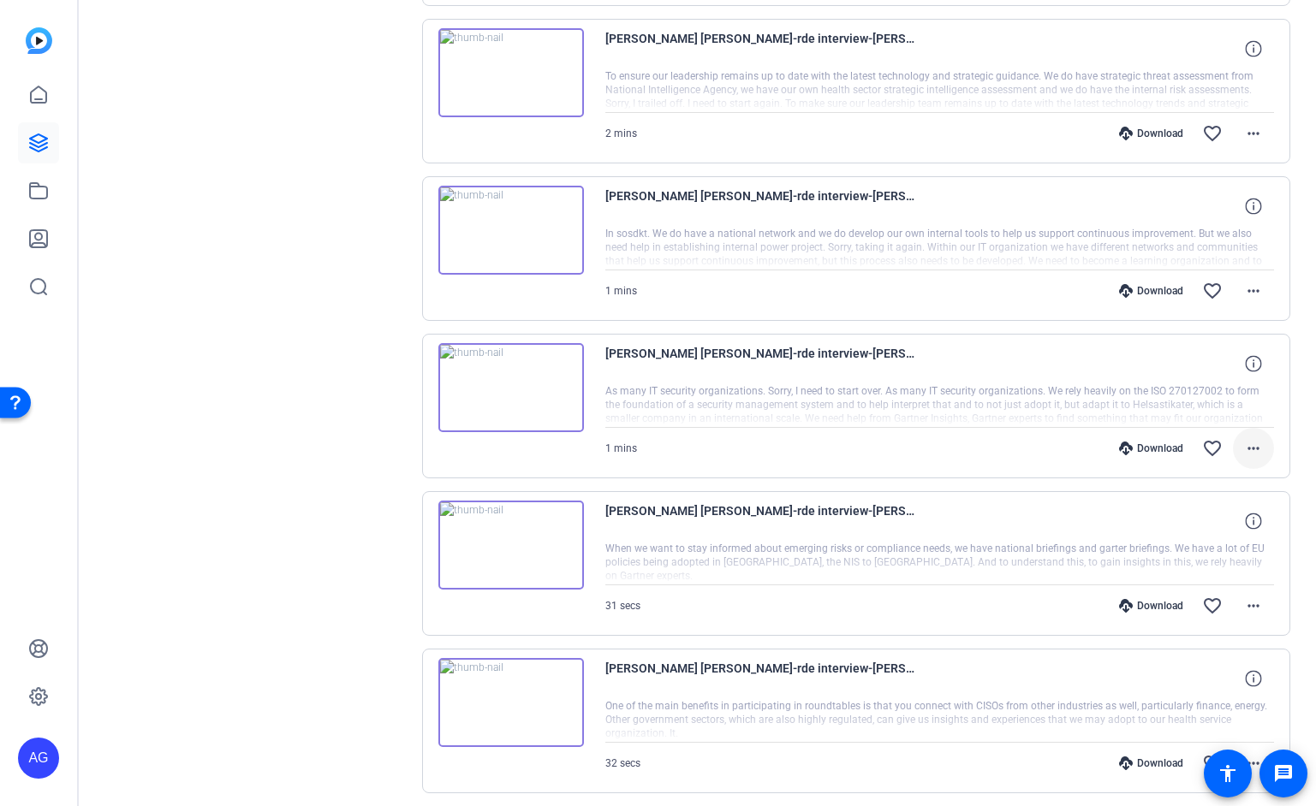
click at [1263, 453] on mat-icon "more_horiz" at bounding box center [1253, 448] width 21 height 21
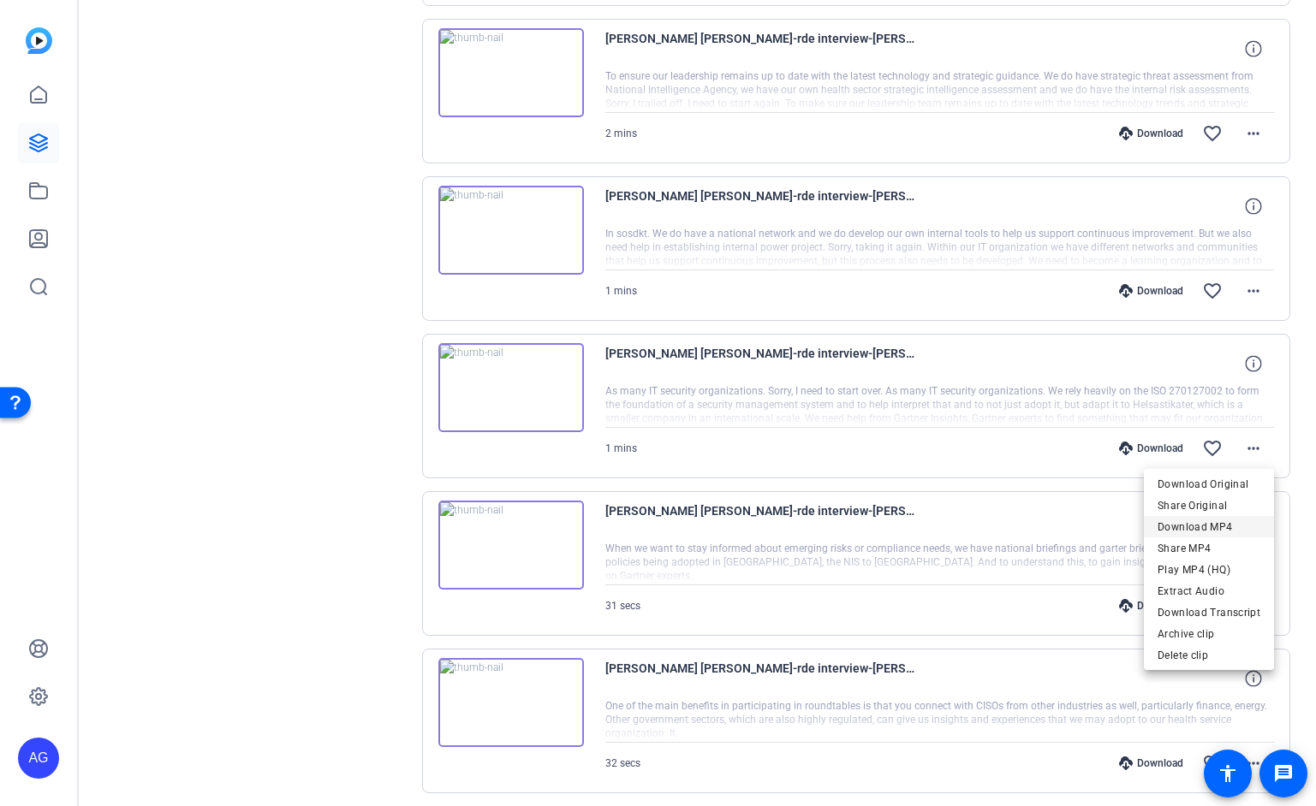
click at [1255, 526] on span "Download MP4" at bounding box center [1209, 527] width 103 height 21
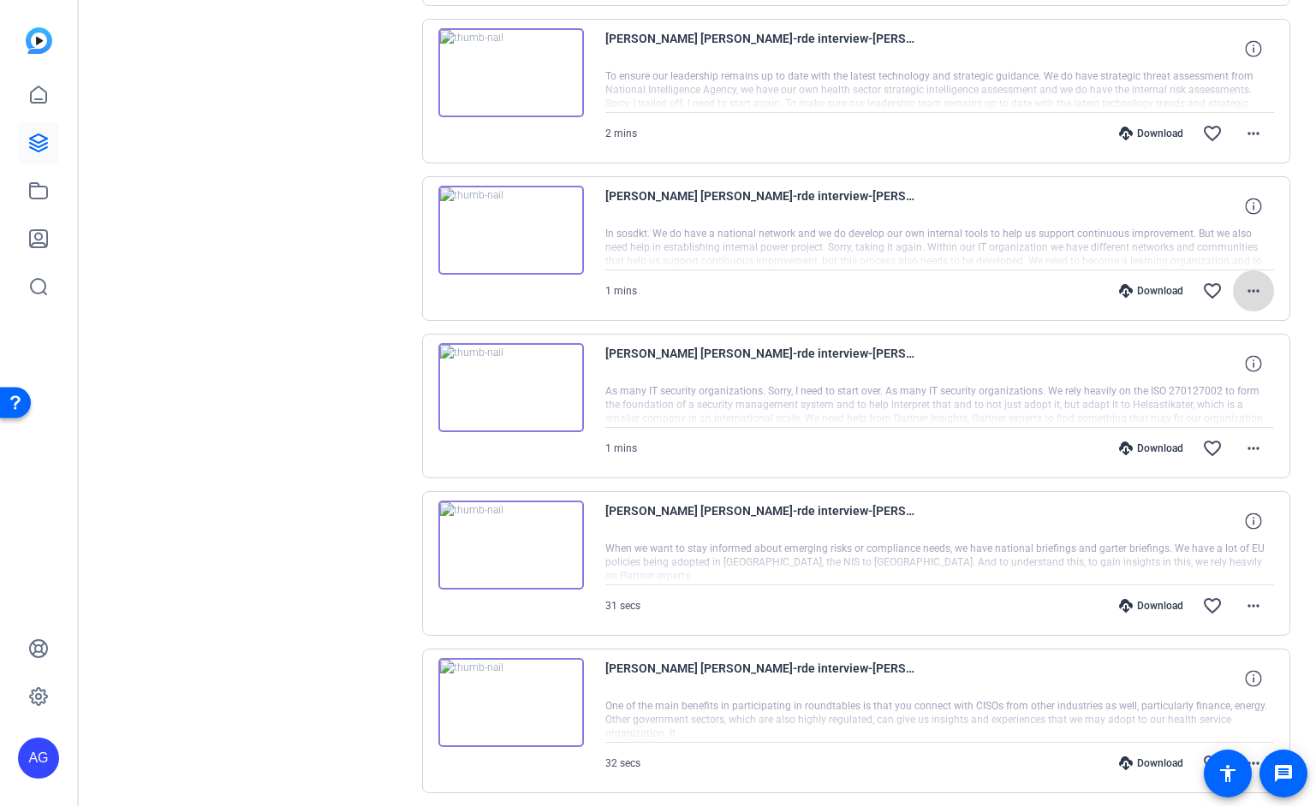
click at [1247, 285] on mat-icon "more_horiz" at bounding box center [1253, 291] width 21 height 21
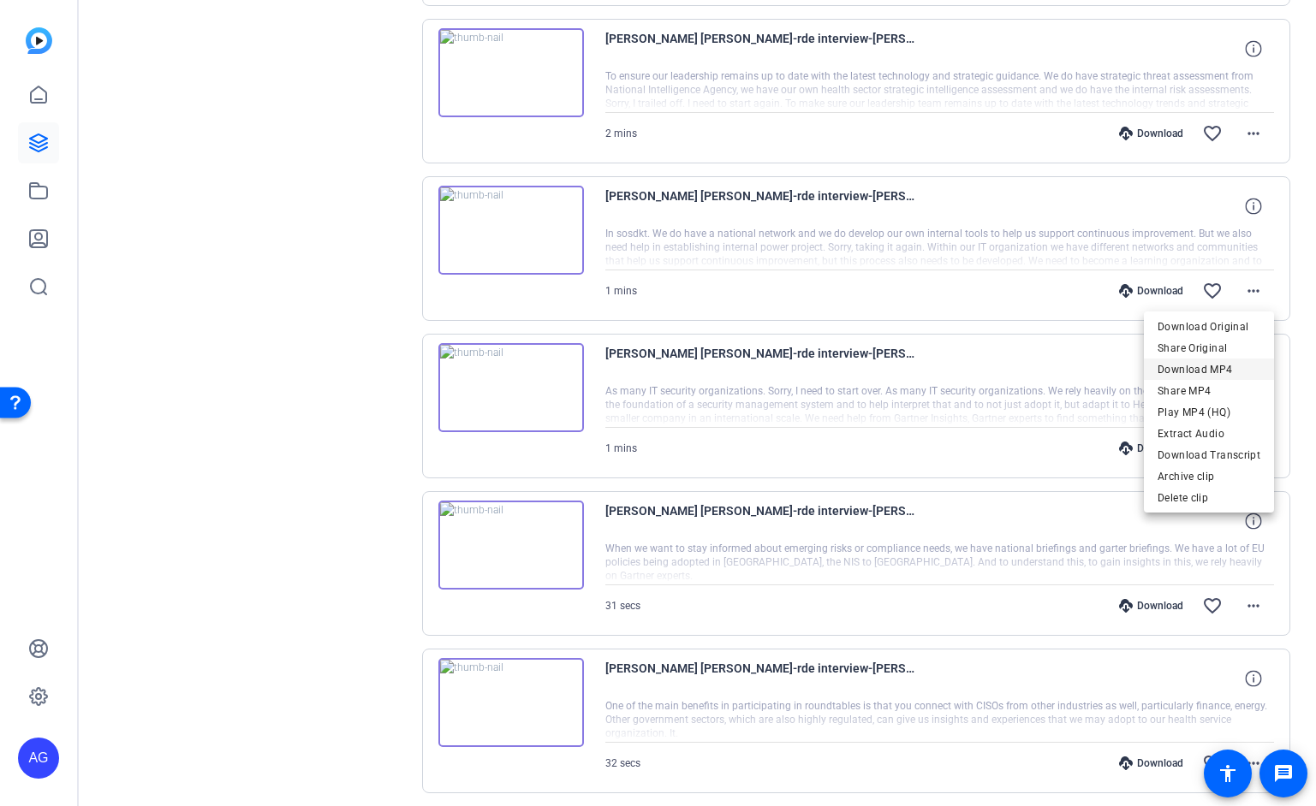
click at [1245, 369] on span "Download MP4" at bounding box center [1209, 370] width 103 height 21
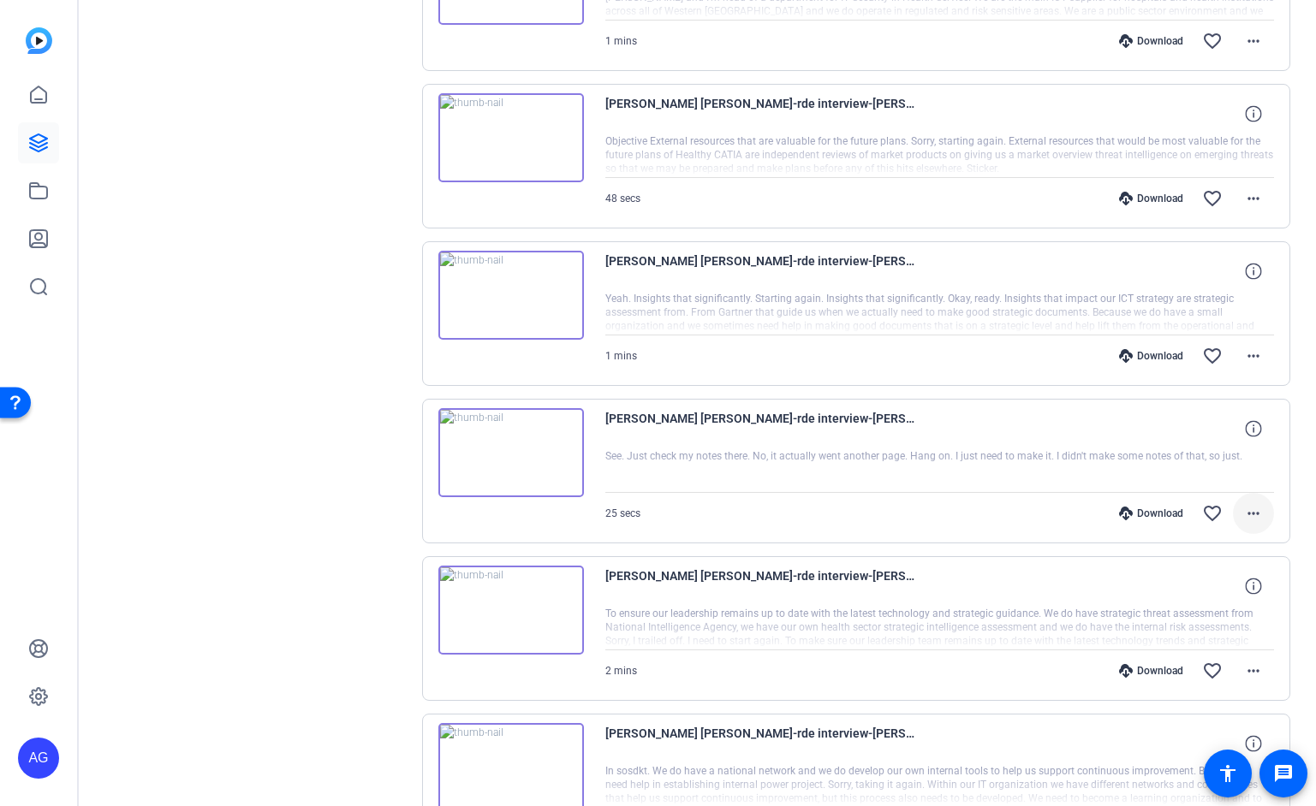
scroll to position [763, 0]
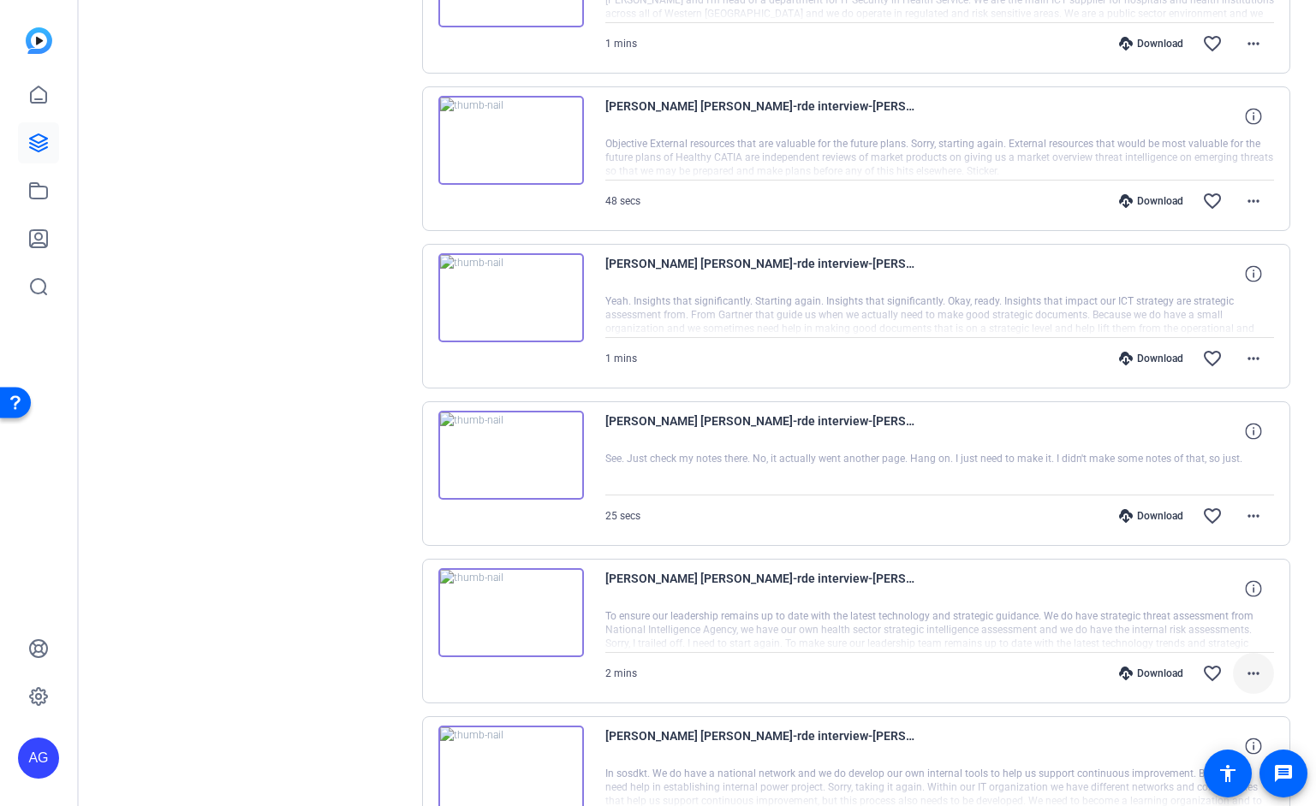
click at [1250, 670] on mat-icon "more_horiz" at bounding box center [1253, 674] width 21 height 21
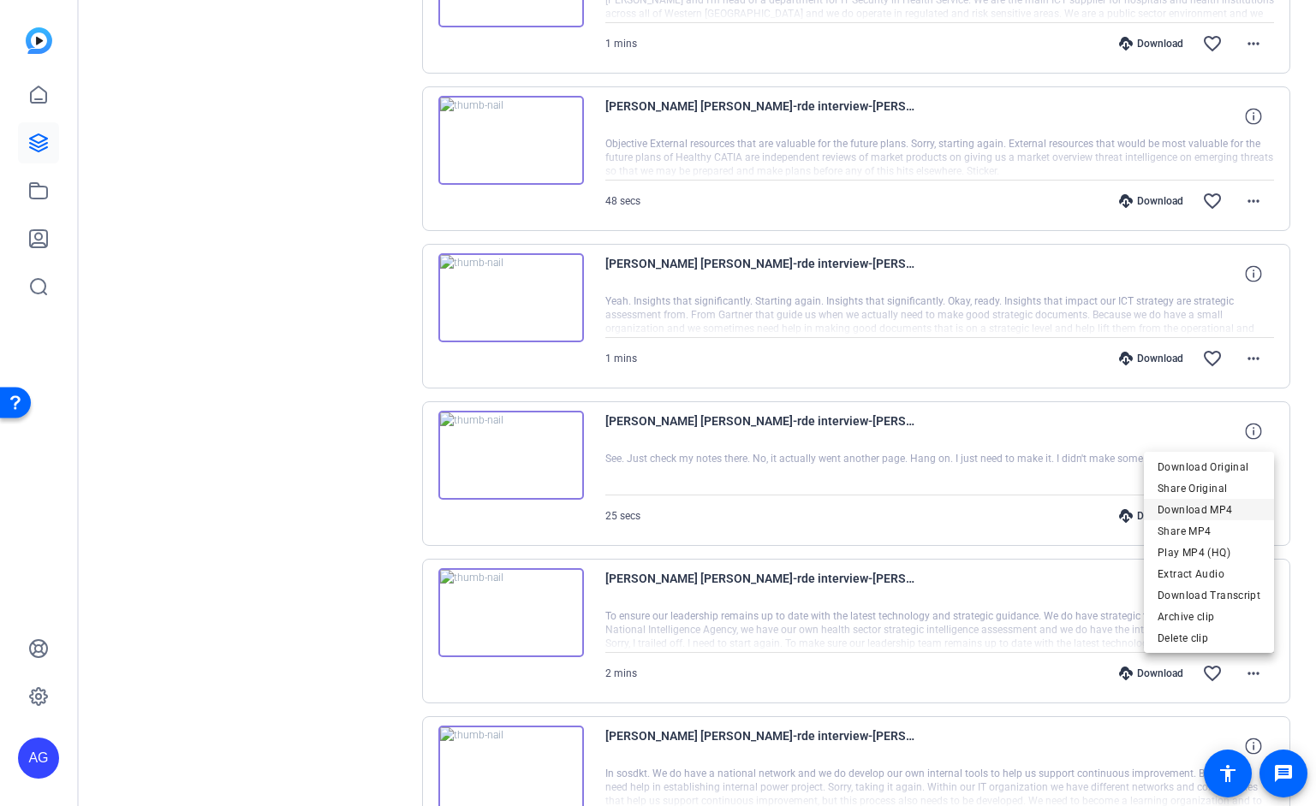
click at [1223, 503] on span "Download MP4" at bounding box center [1209, 510] width 103 height 21
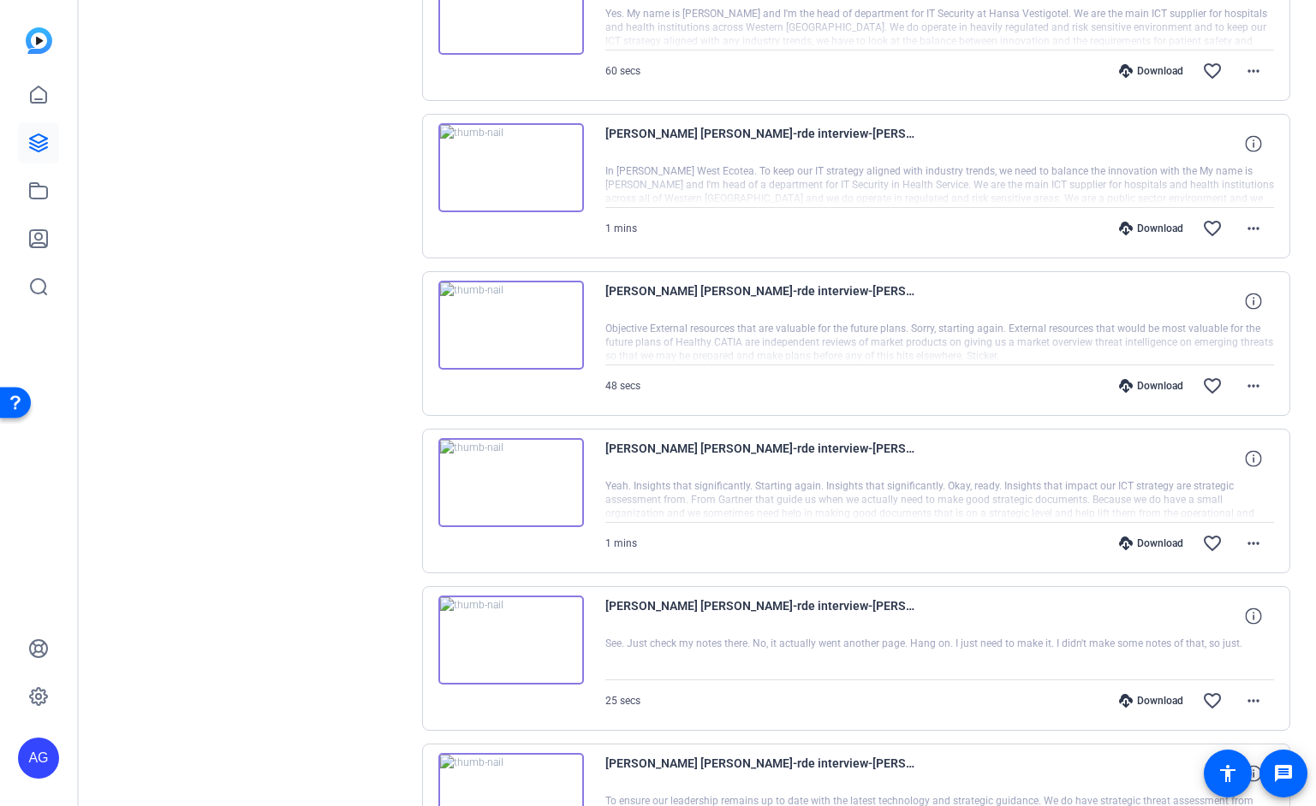
scroll to position [575, 0]
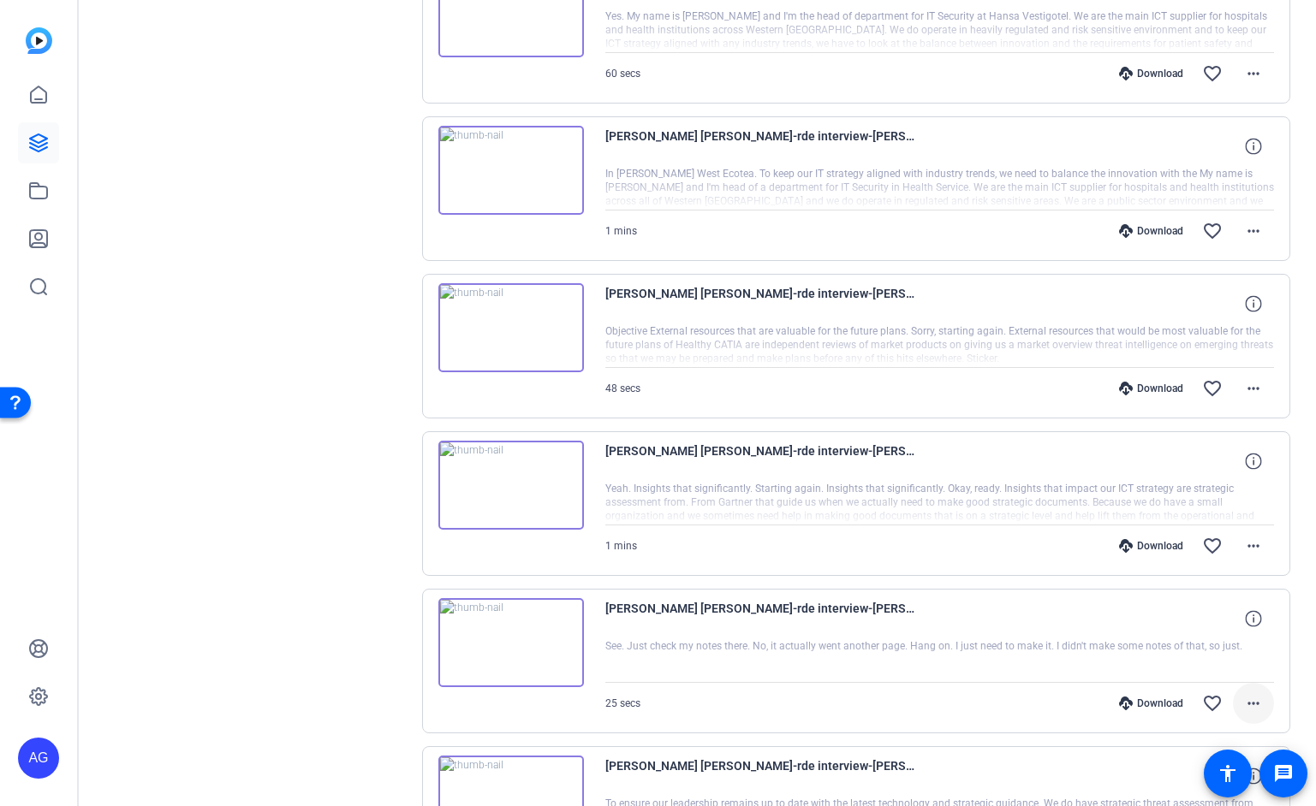
click at [1260, 715] on span at bounding box center [1253, 703] width 41 height 41
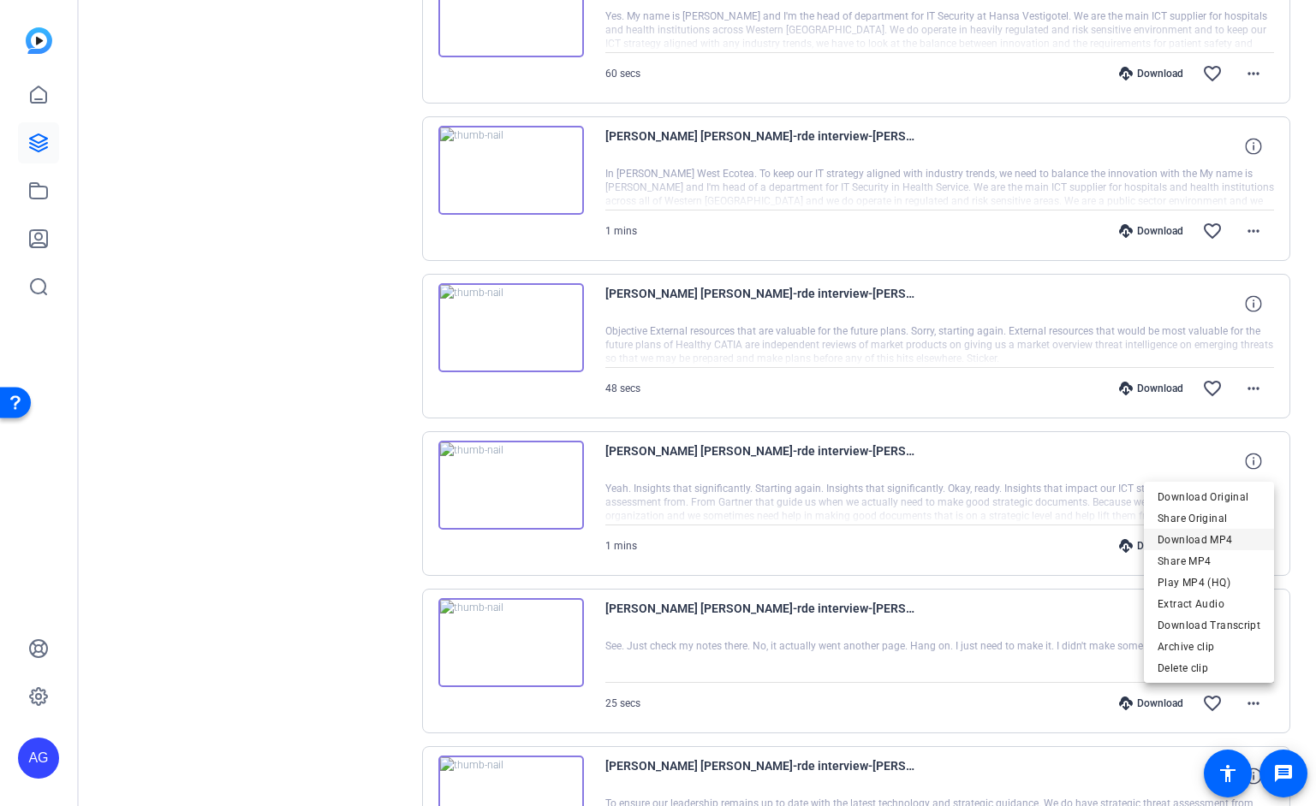
click at [1229, 549] on span "Download MP4" at bounding box center [1209, 540] width 103 height 21
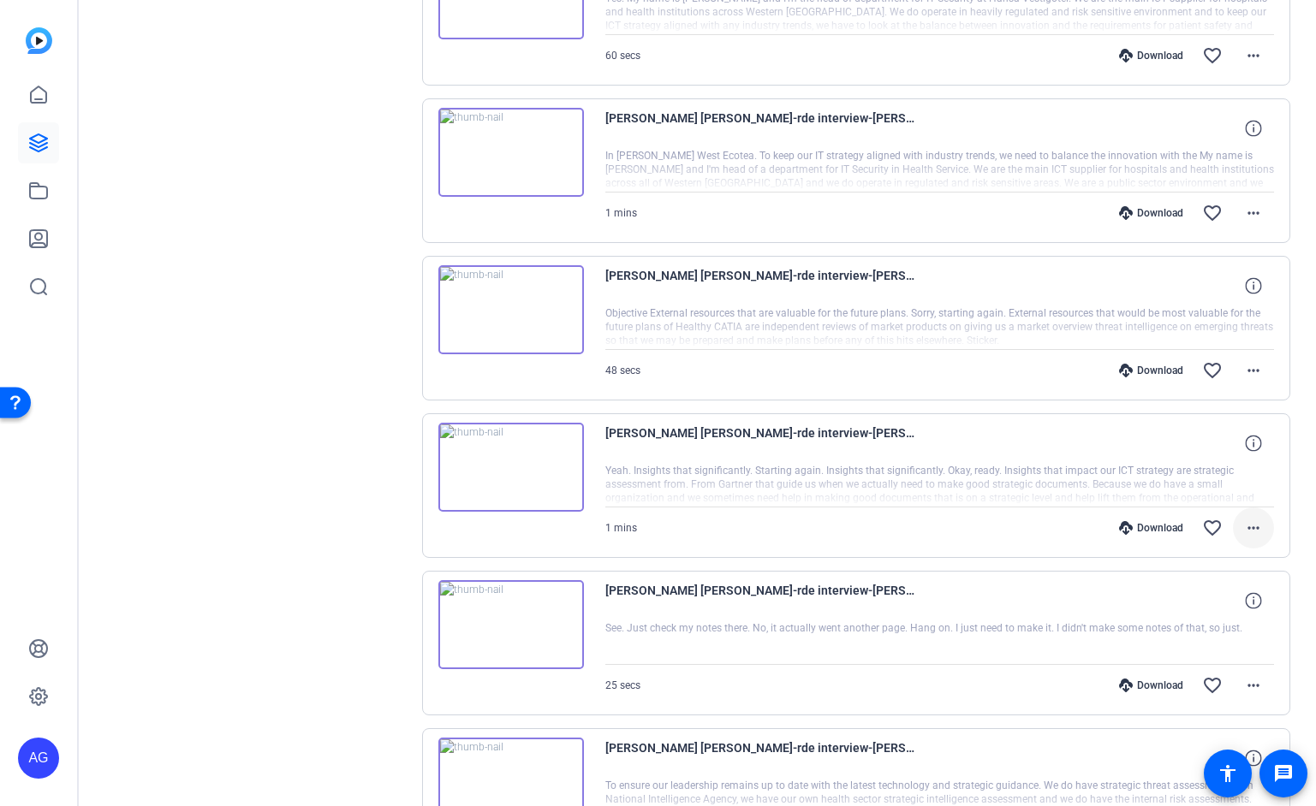
click at [1263, 535] on mat-icon "more_horiz" at bounding box center [1253, 528] width 21 height 21
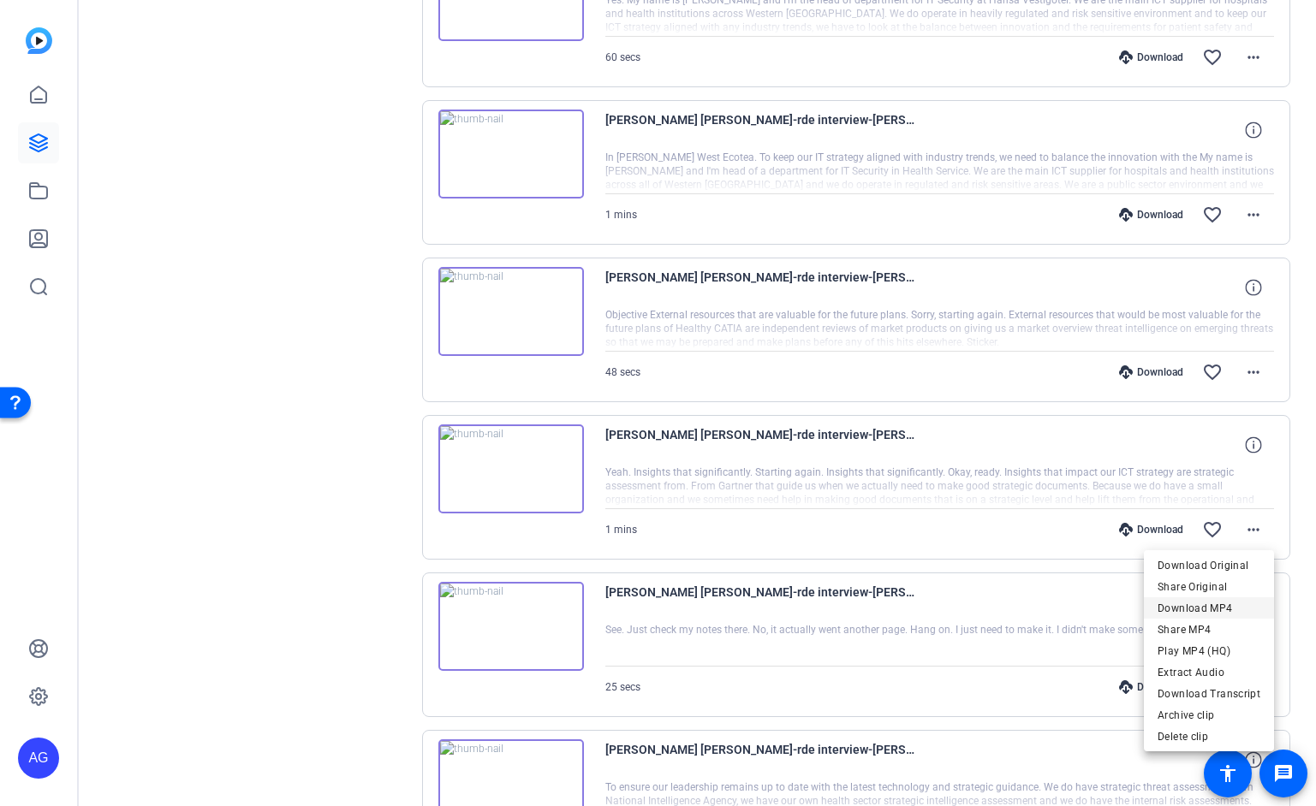
click at [1229, 606] on span "Download MP4" at bounding box center [1209, 608] width 103 height 21
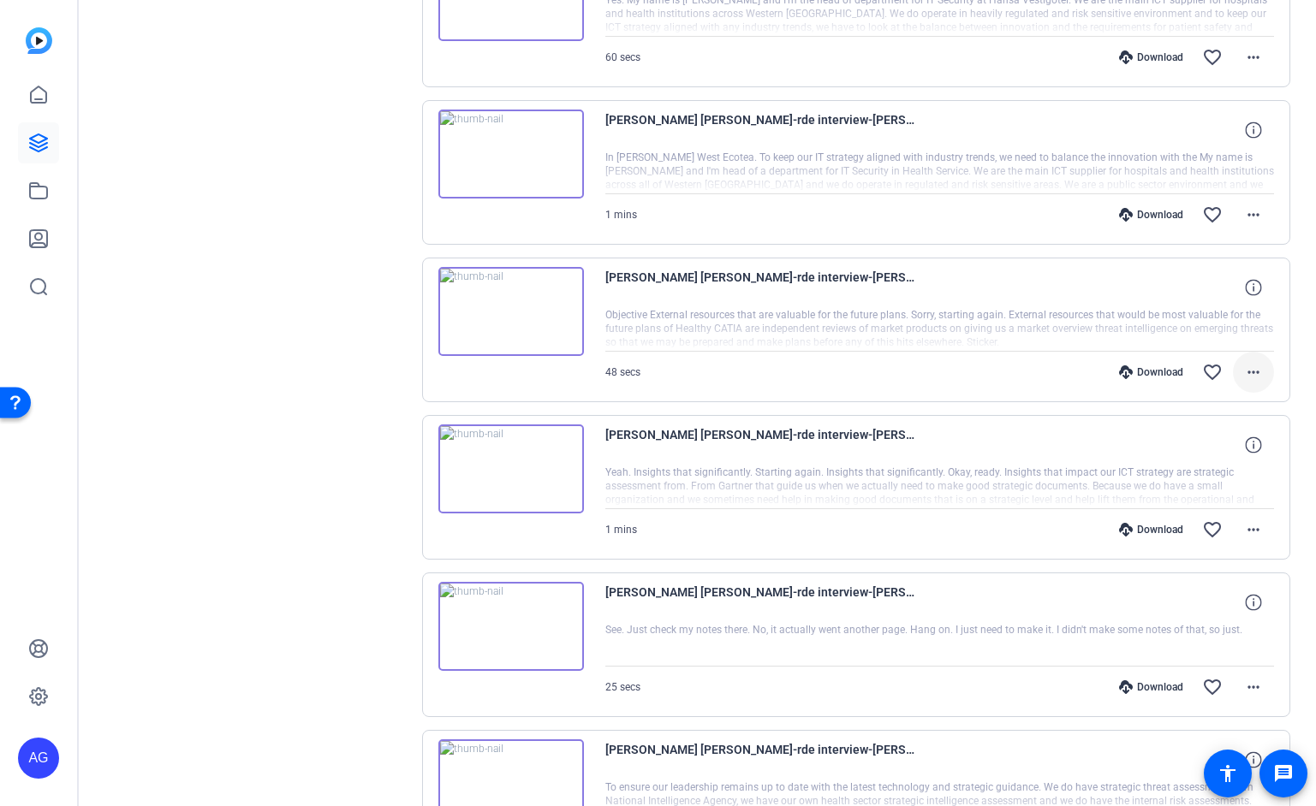
click at [1244, 367] on mat-icon "more_horiz" at bounding box center [1253, 372] width 21 height 21
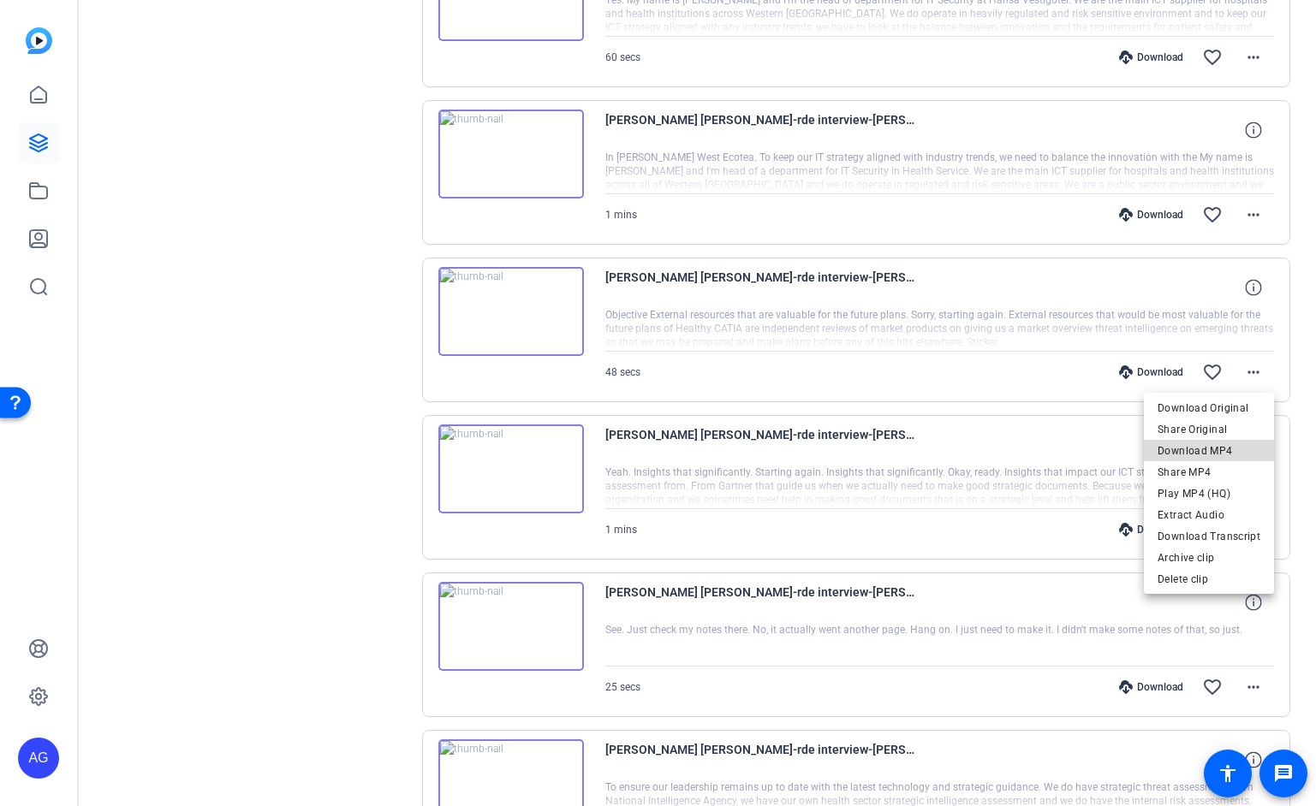
click at [1226, 452] on span "Download MP4" at bounding box center [1209, 451] width 103 height 21
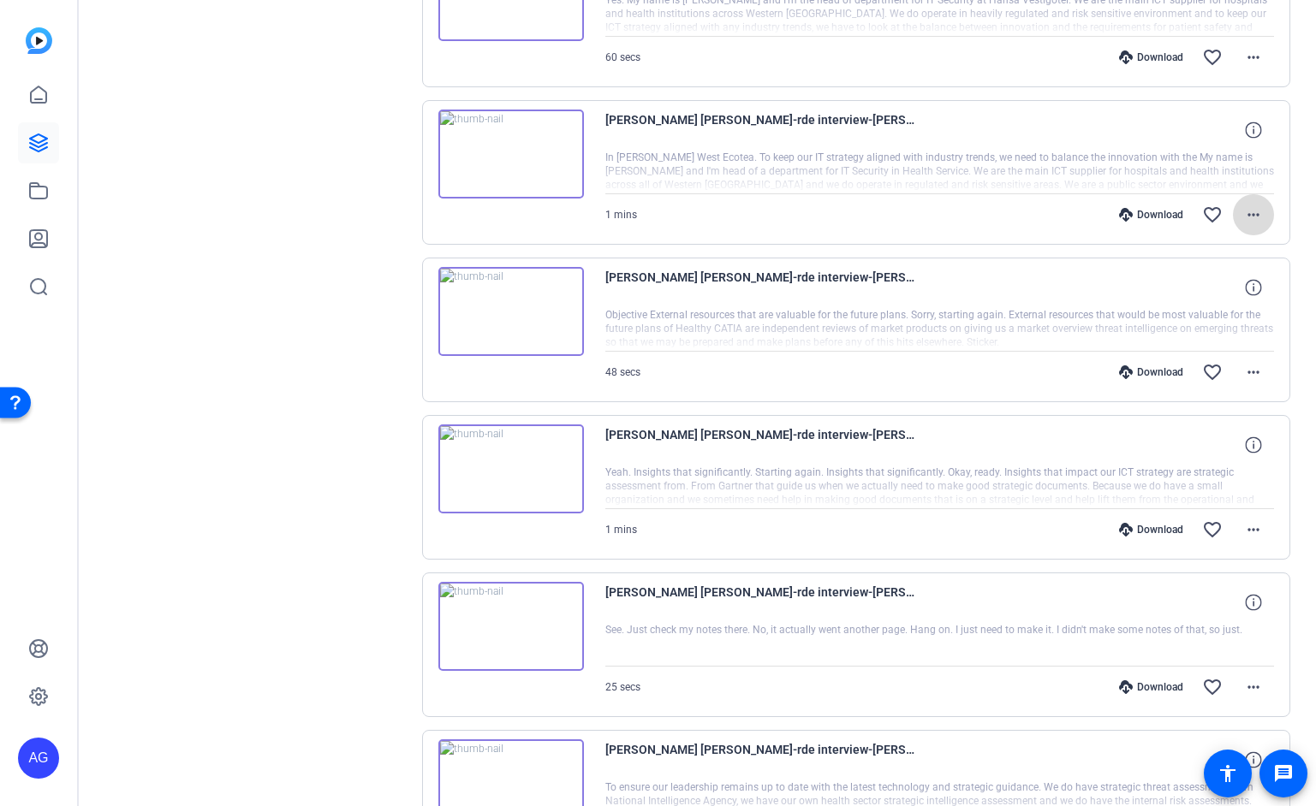
click at [1259, 217] on mat-icon "more_horiz" at bounding box center [1253, 215] width 21 height 21
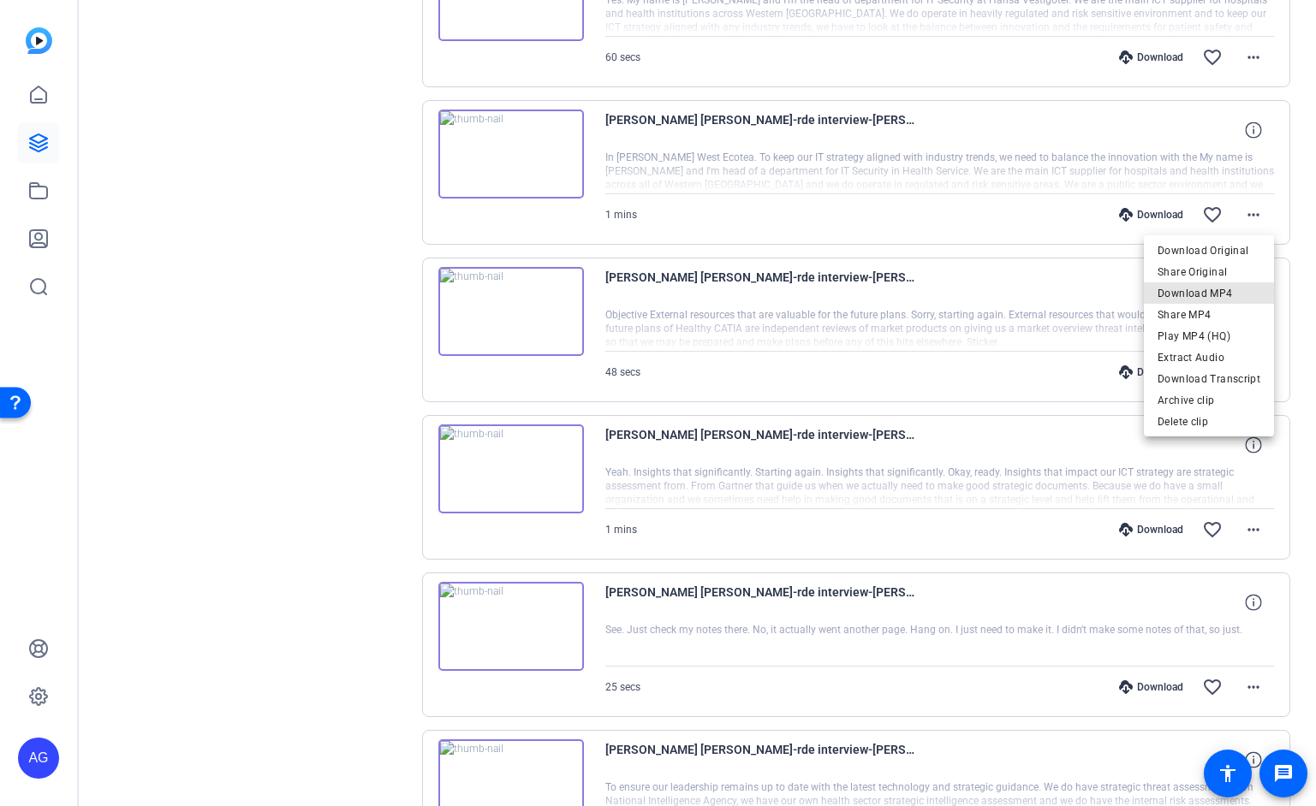
drag, startPoint x: 1219, startPoint y: 296, endPoint x: 1259, endPoint y: 218, distance: 87.3
click at [1224, 288] on span "Download MP4" at bounding box center [1209, 293] width 103 height 21
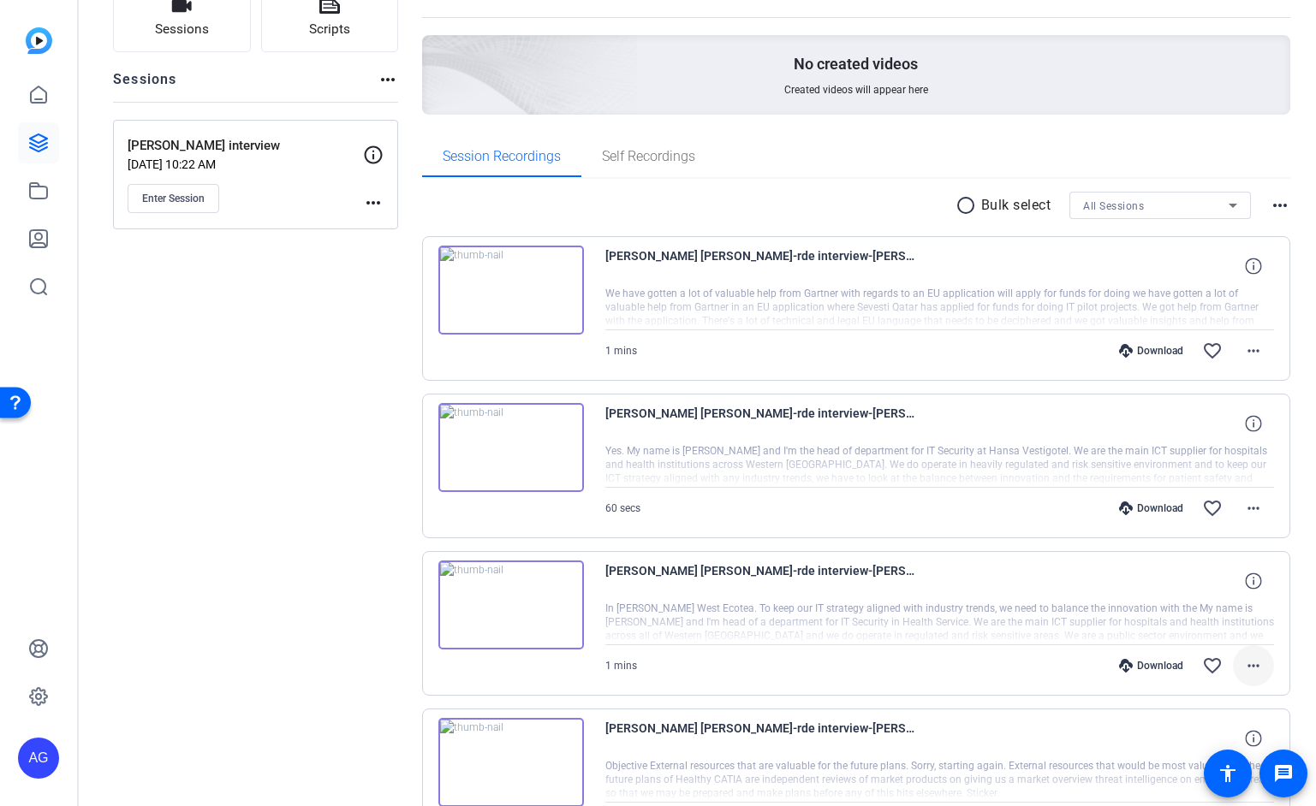
scroll to position [118, 0]
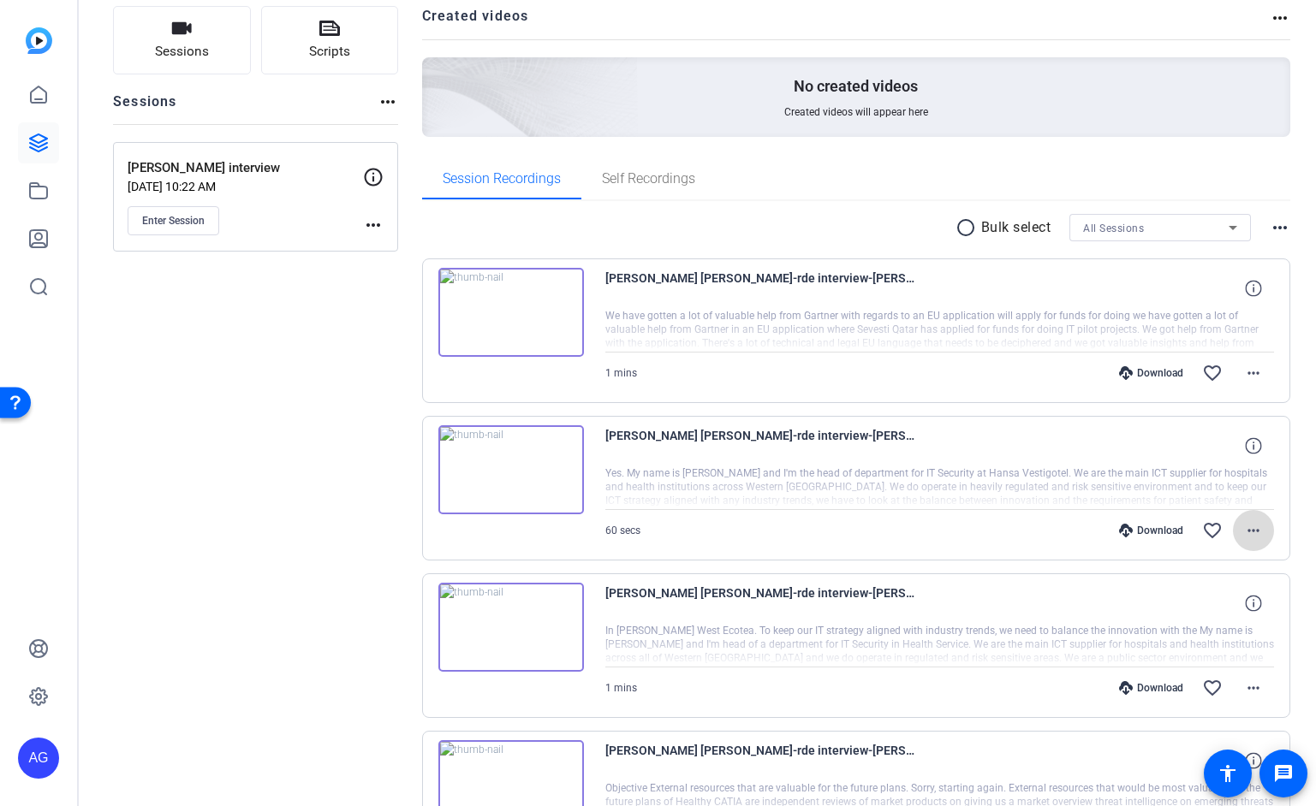
click at [1249, 527] on mat-icon "more_horiz" at bounding box center [1253, 531] width 21 height 21
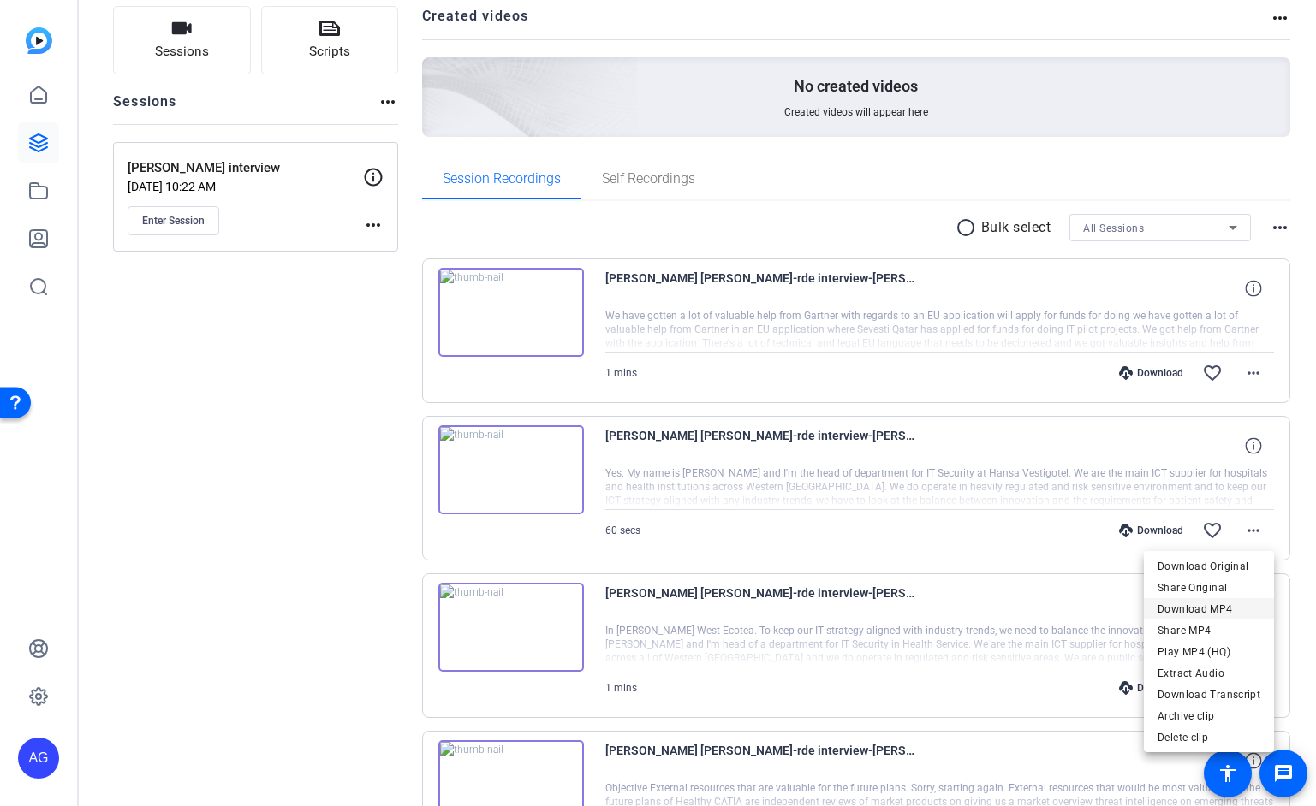
click at [1223, 610] on span "Download MP4" at bounding box center [1209, 609] width 103 height 21
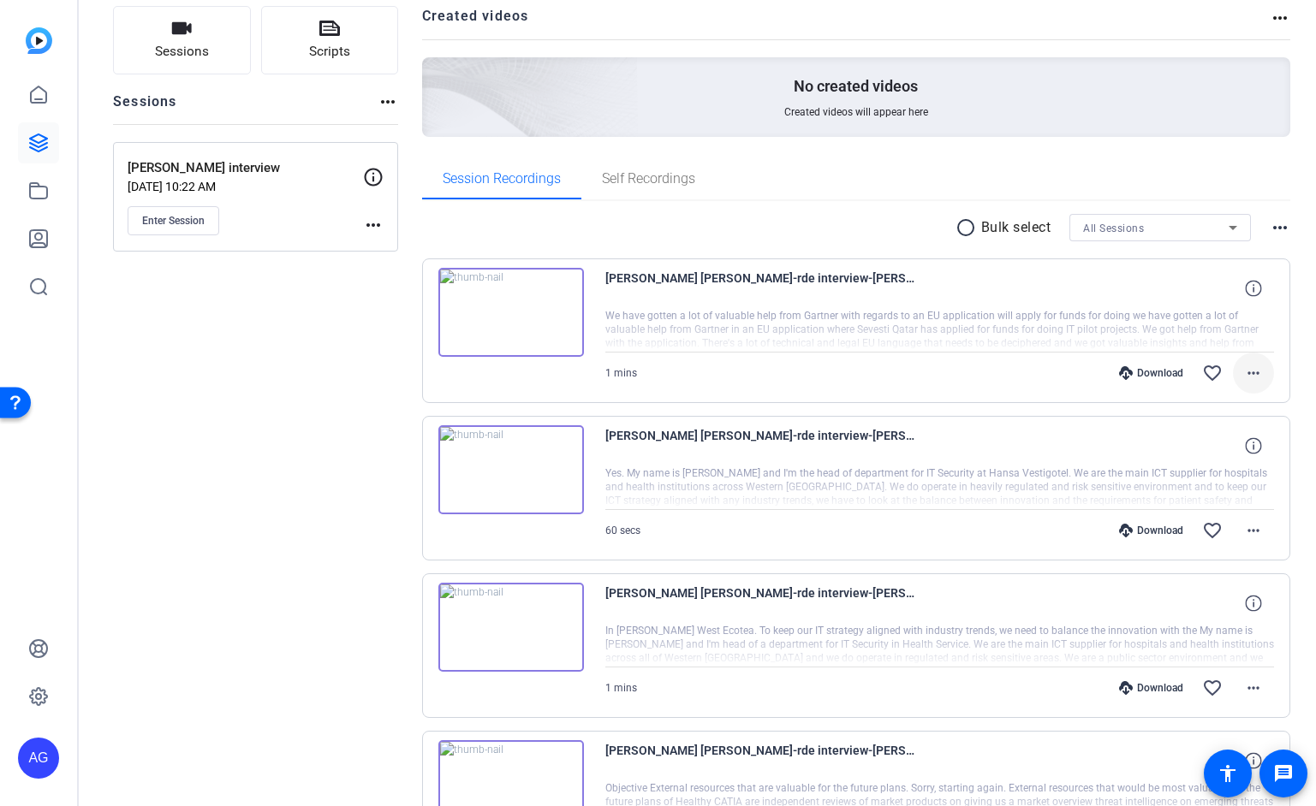
click at [1253, 378] on mat-icon "more_horiz" at bounding box center [1253, 373] width 21 height 21
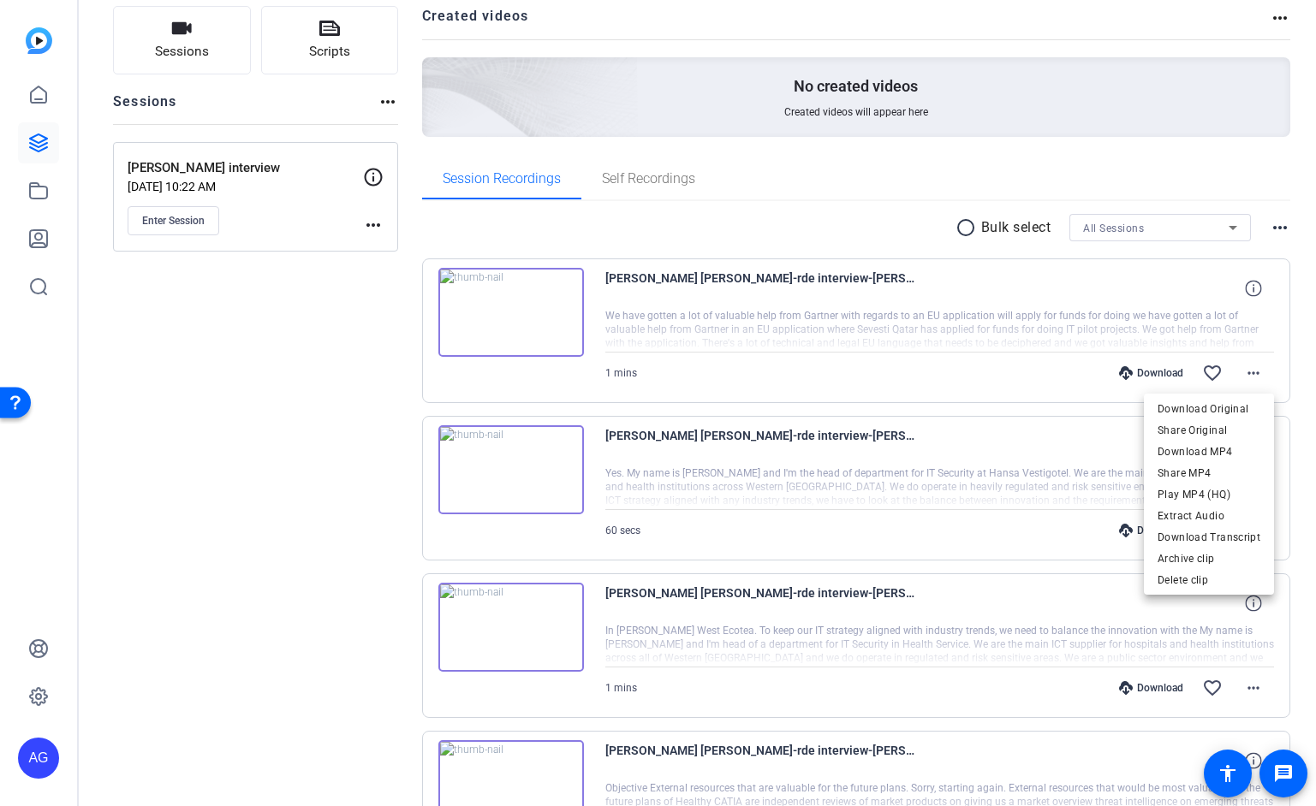
drag, startPoint x: 1203, startPoint y: 455, endPoint x: 1275, endPoint y: 381, distance: 103.5
click at [1217, 445] on span "Download MP4" at bounding box center [1209, 452] width 103 height 21
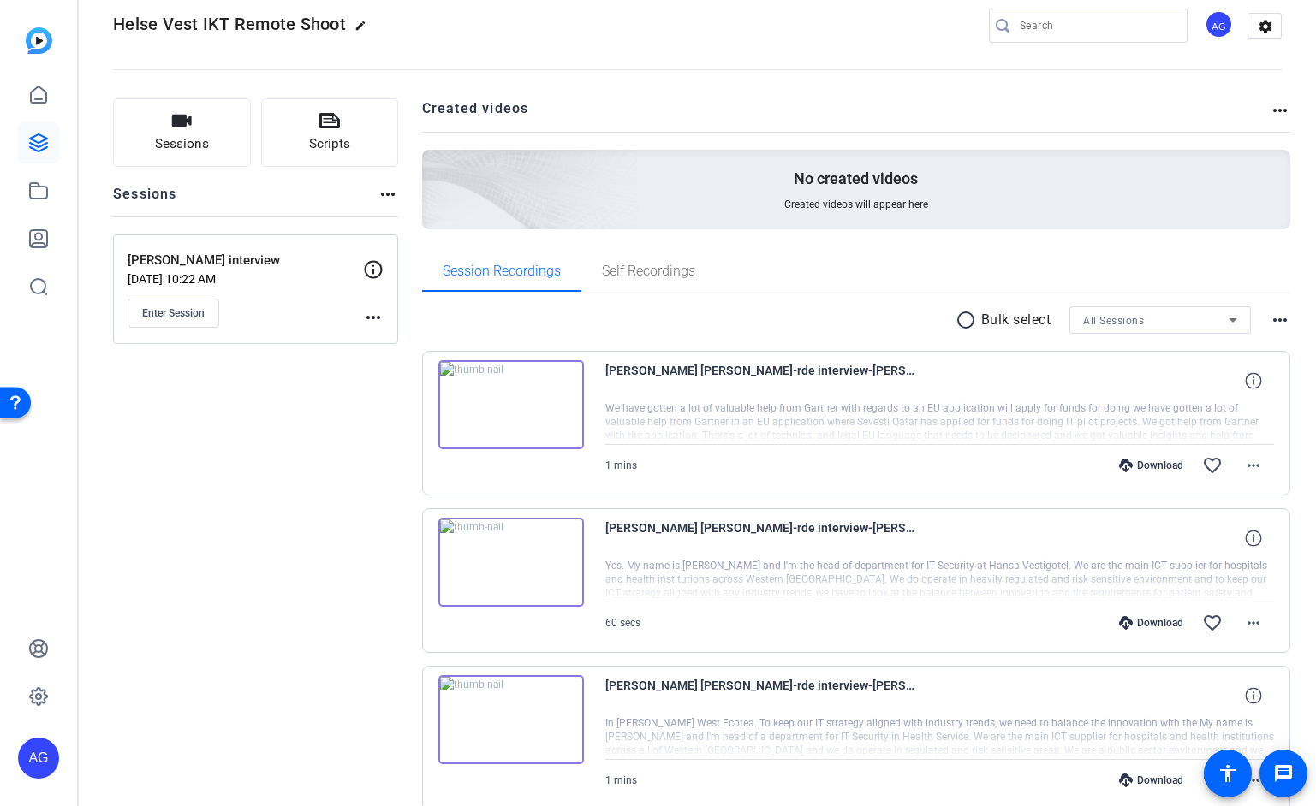
scroll to position [0, 0]
